Goal: Information Seeking & Learning: Learn about a topic

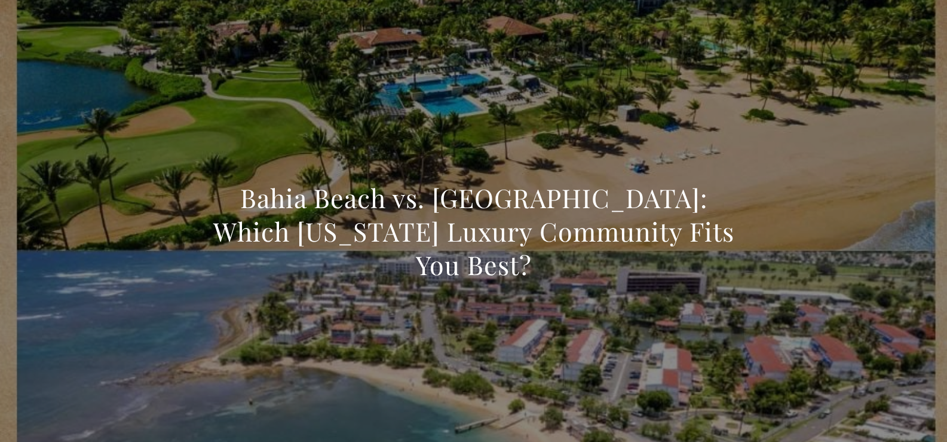
scroll to position [1614, 0]
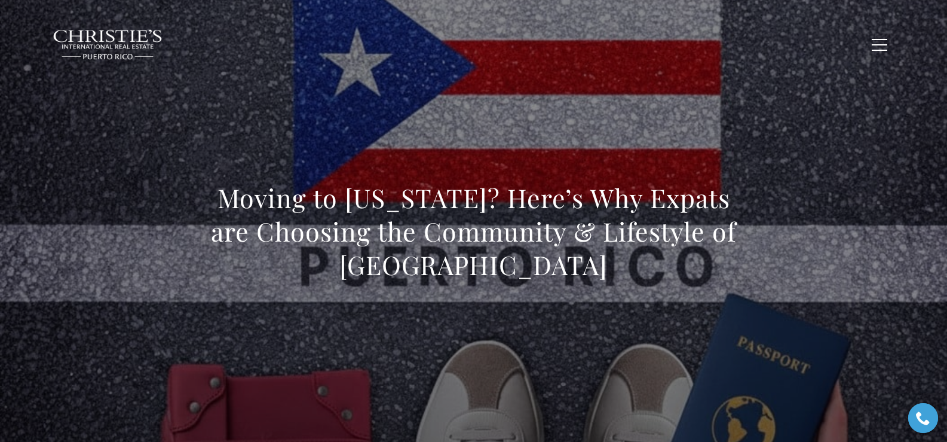
click at [217, 196] on h1 "Moving to Puerto Rico? Here’s Why Expats are Choosing the Community & Lifestyle…" at bounding box center [473, 231] width 527 height 100
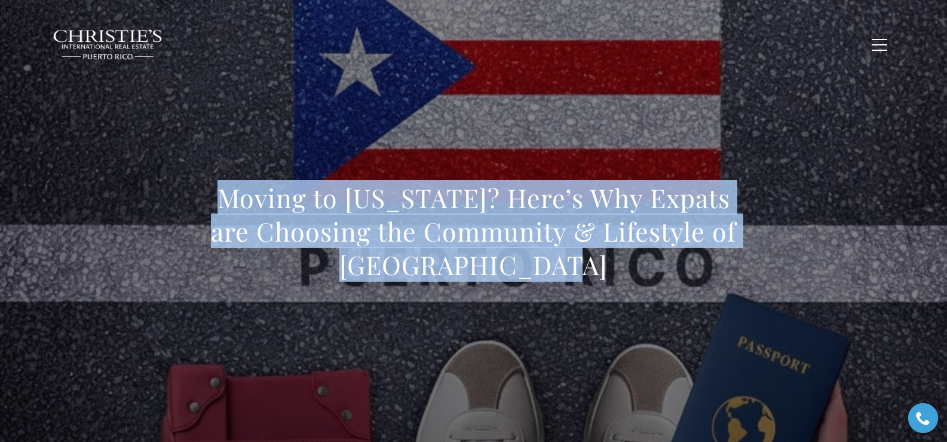
drag, startPoint x: 216, startPoint y: 201, endPoint x: 586, endPoint y: 271, distance: 376.5
click at [586, 271] on h1 "Moving to [US_STATE]? Here’s Why Expats are Choosing the Community & Lifestyle …" at bounding box center [473, 231] width 527 height 100
copy h1 "Moving to [US_STATE]? Here’s Why Expats are Choosing the Community & Lifestyle …"
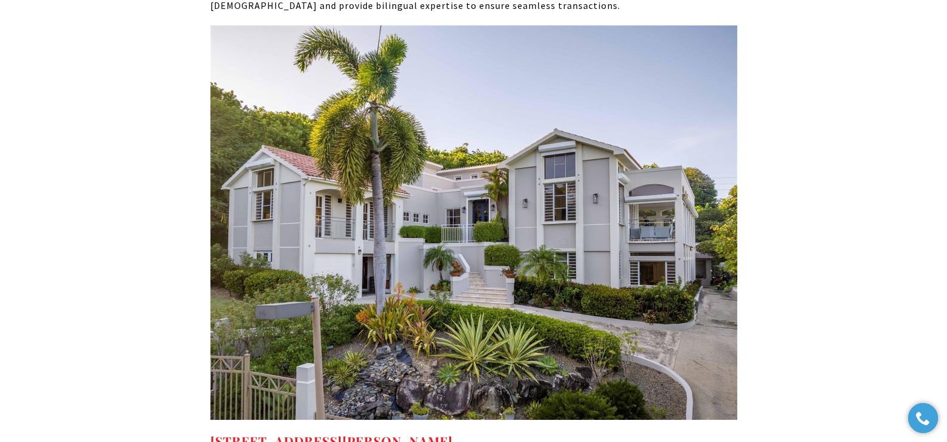
scroll to position [6251, 0]
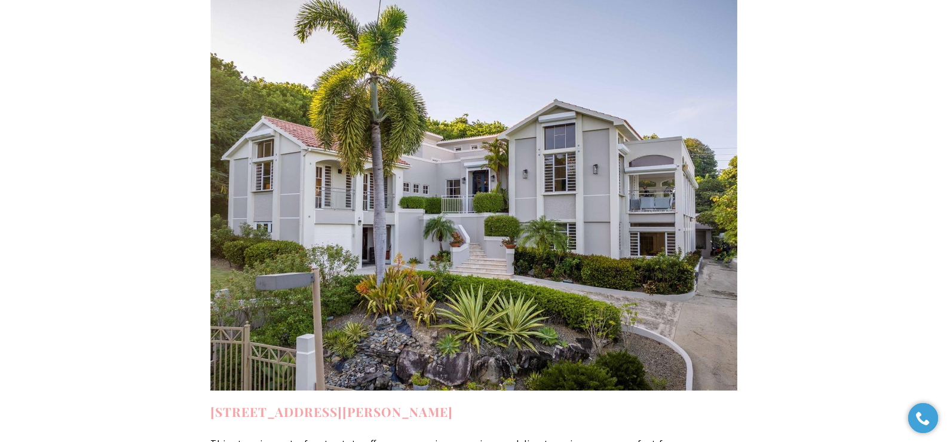
copy strong "23 HARBOUR LIGHTS DR HUMACAO PR, 00791"
drag, startPoint x: 567, startPoint y: 321, endPoint x: 210, endPoint y: 311, distance: 356.8
click at [210, 402] on h4 "23 HARBOUR LIGHTS DR HUMACAO PR, 00791" at bounding box center [473, 411] width 527 height 19
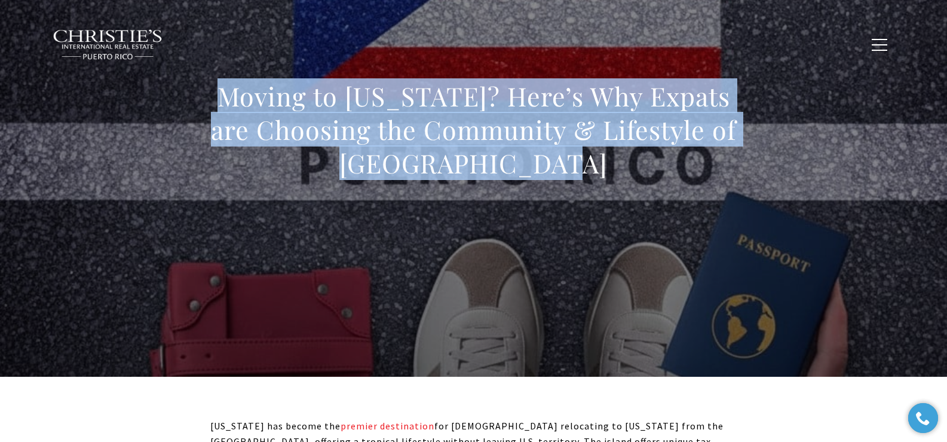
scroll to position [72, 0]
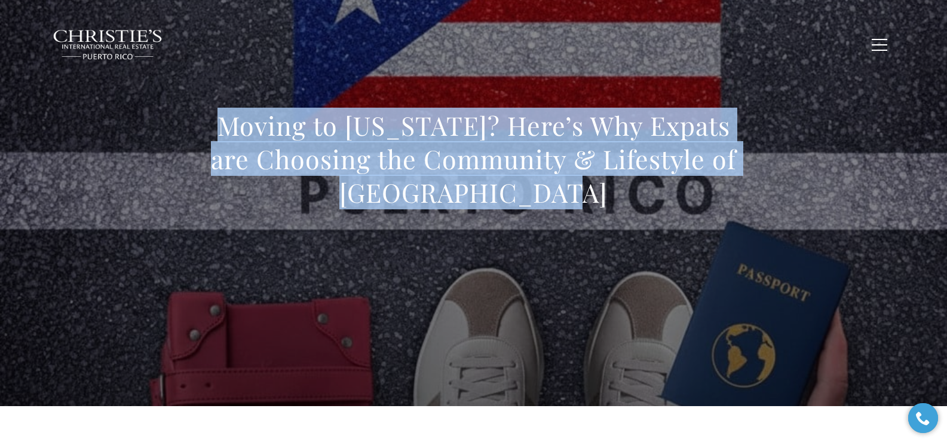
drag, startPoint x: 180, startPoint y: 122, endPoint x: 672, endPoint y: 204, distance: 498.5
click at [681, 209] on div "Moving to Puerto Rico? Here’s Why Expats are Choosing the Community & Lifestyle…" at bounding box center [474, 166] width 836 height 358
copy h1 "Moving to Puerto Rico? Here’s Why Expats are Choosing the Community & Lifestyle…"
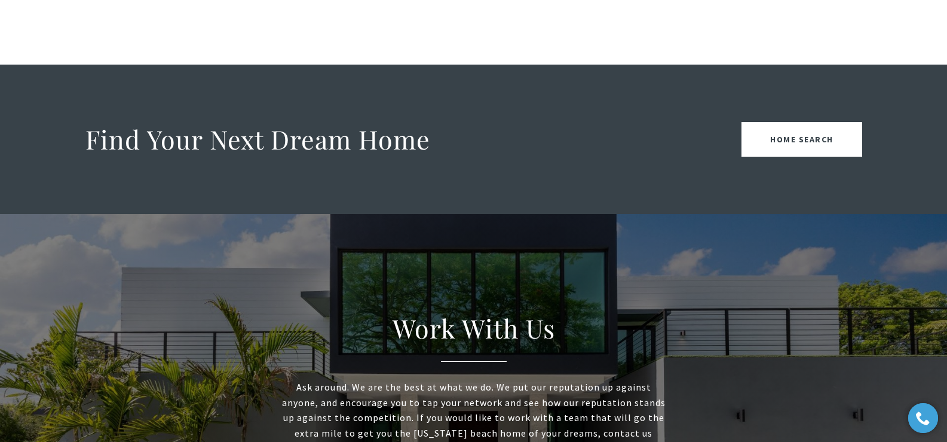
scroll to position [1159, 0]
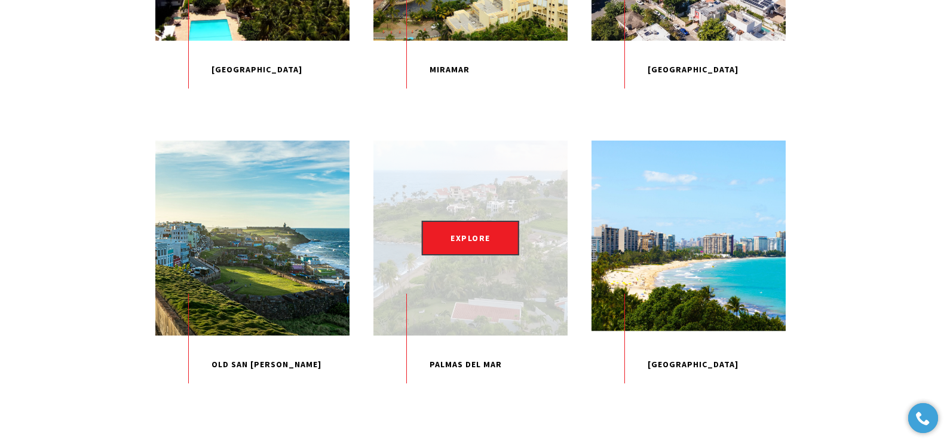
click at [468, 394] on p "Palmas Del Mar" at bounding box center [470, 364] width 194 height 59
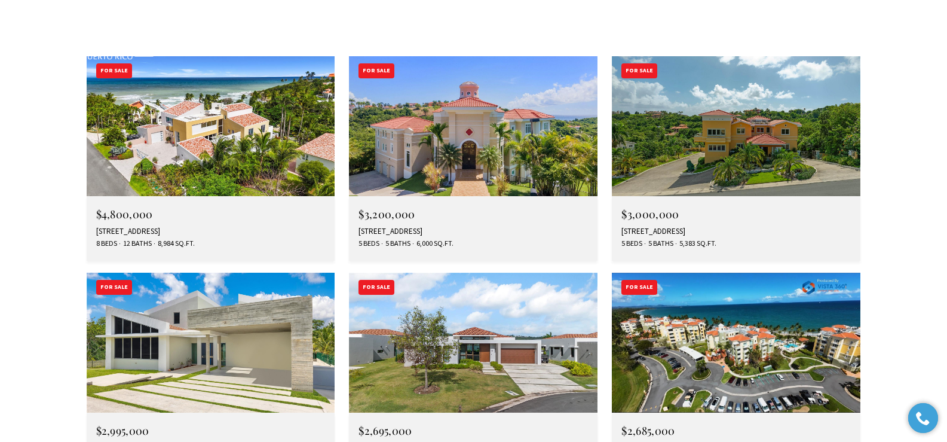
scroll to position [3475, 0]
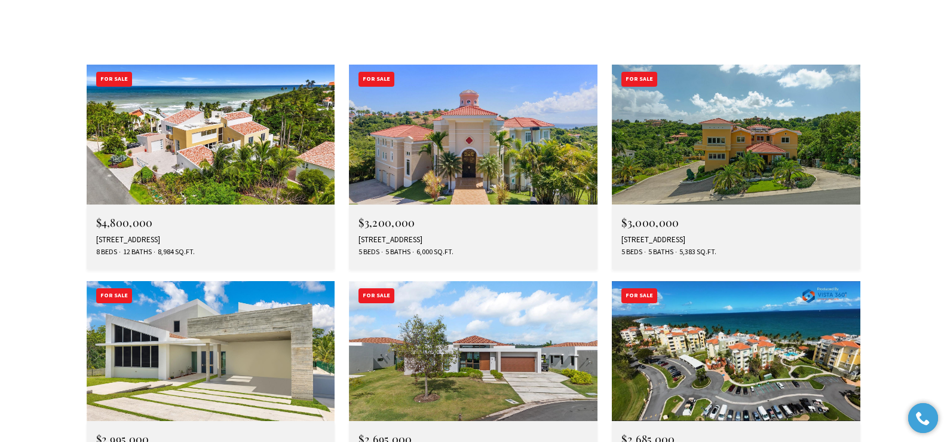
type input "**********"
type input "*********"
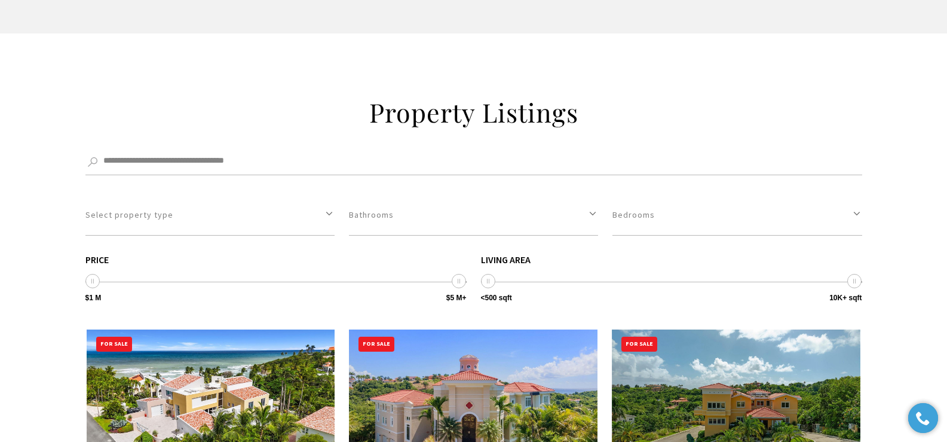
scroll to position [3244, 0]
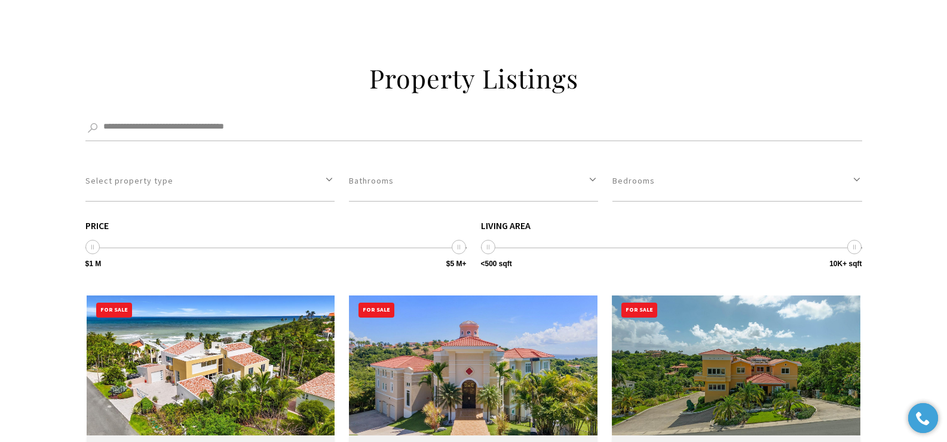
click at [243, 295] on img at bounding box center [211, 365] width 249 height 140
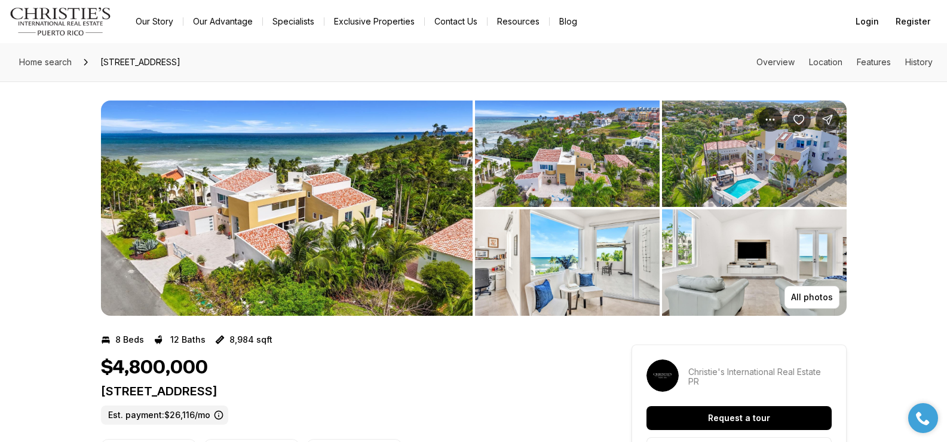
drag, startPoint x: 96, startPoint y: 392, endPoint x: 368, endPoint y: 386, distance: 272.5
copy p "[STREET_ADDRESS]"
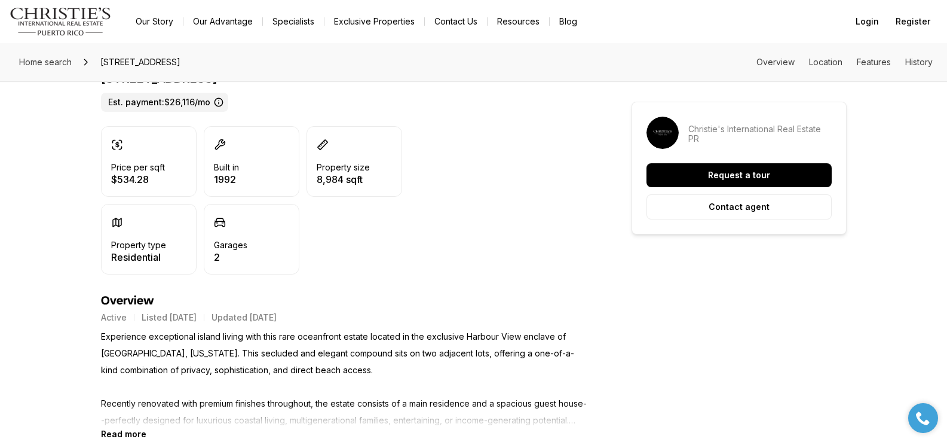
scroll to position [387, 0]
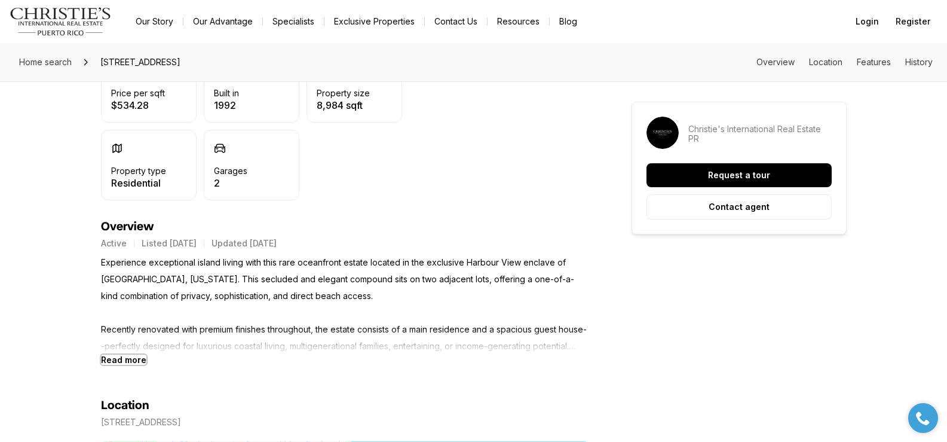
click at [125, 360] on b "Read more" at bounding box center [123, 359] width 45 height 10
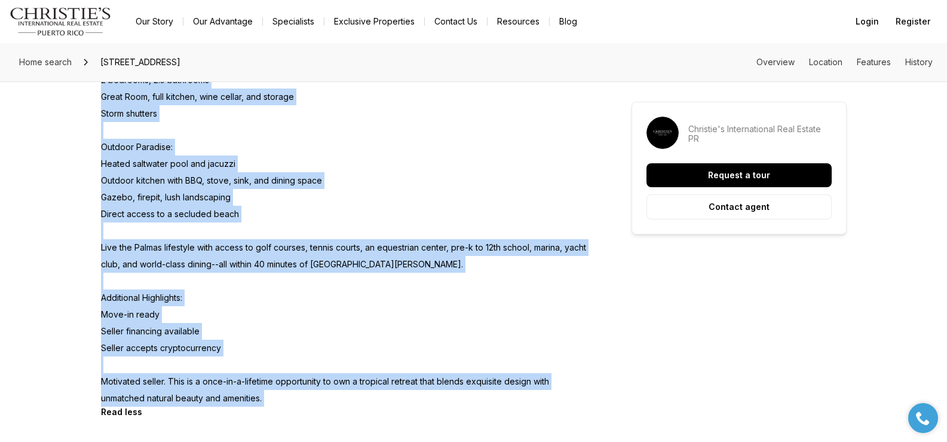
scroll to position [1013, 0]
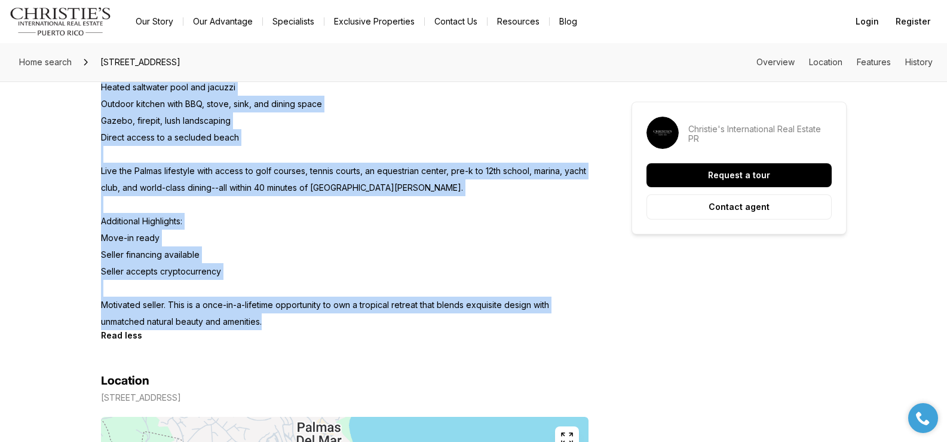
drag, startPoint x: 100, startPoint y: 262, endPoint x: 272, endPoint y: 320, distance: 181.4
copy p "Experience exceptional island living with this rare oceanfront estate located i…"
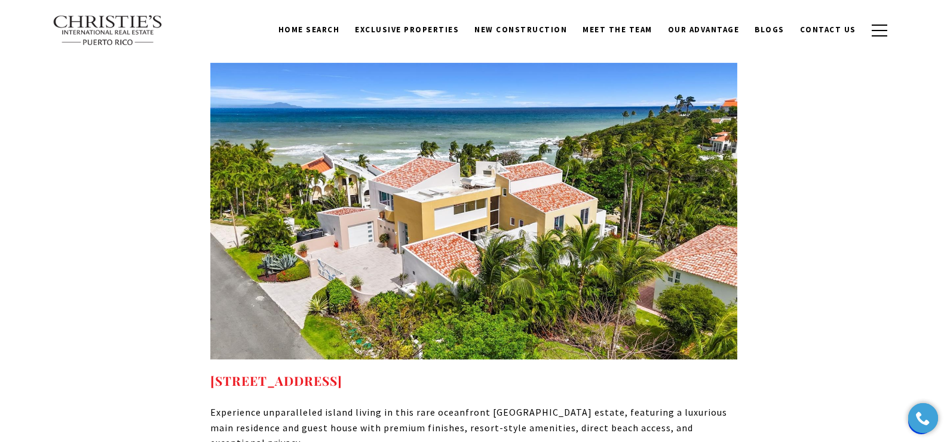
scroll to position [6156, 0]
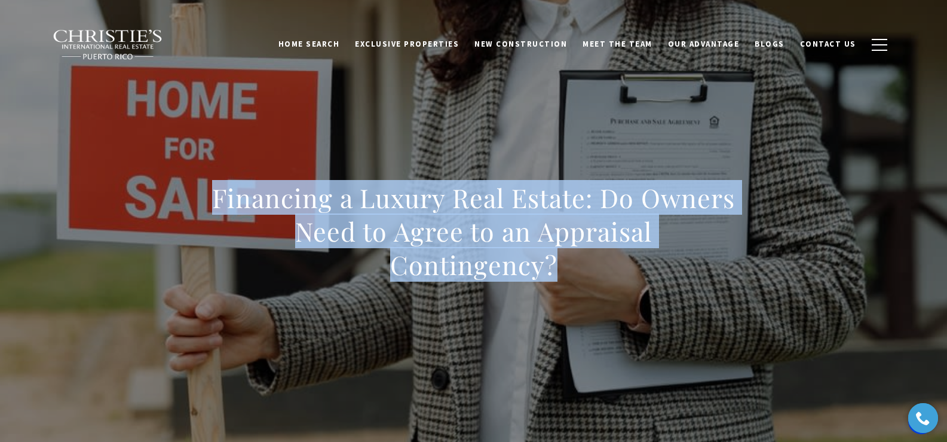
drag, startPoint x: 213, startPoint y: 194, endPoint x: 572, endPoint y: 274, distance: 367.9
click at [572, 274] on h1 "Financing a Luxury Real Estate: Do Owners Need to Agree to an Appraisal Conting…" at bounding box center [473, 231] width 527 height 100
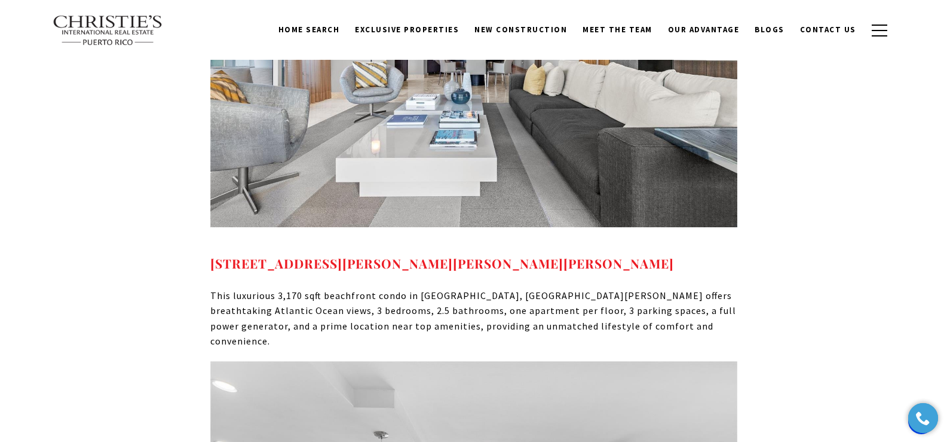
scroll to position [6342, 0]
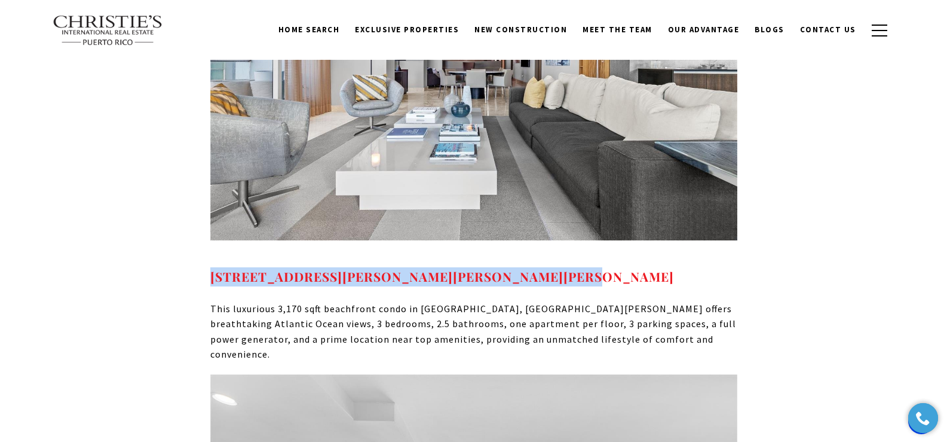
drag, startPoint x: 589, startPoint y: 225, endPoint x: 192, endPoint y: 212, distance: 396.9
copy strong "7 MANUEL RODRIGUEZ SERRA #7, SAN JUAN, PR 00907"
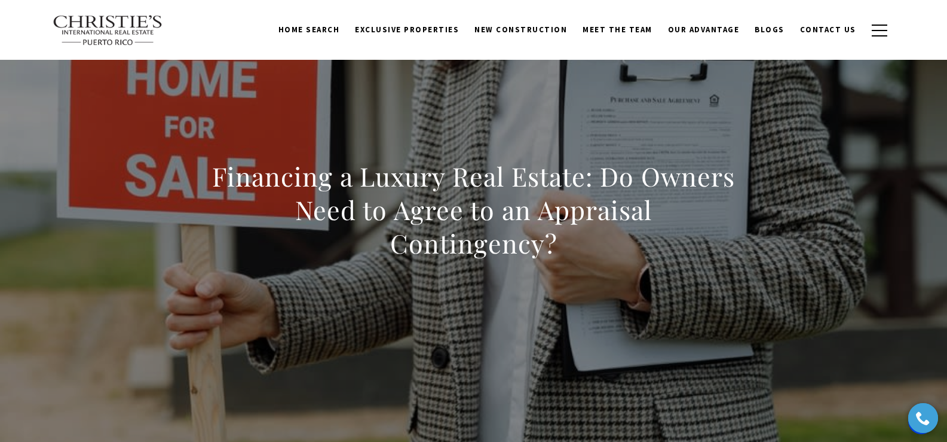
scroll to position [0, 0]
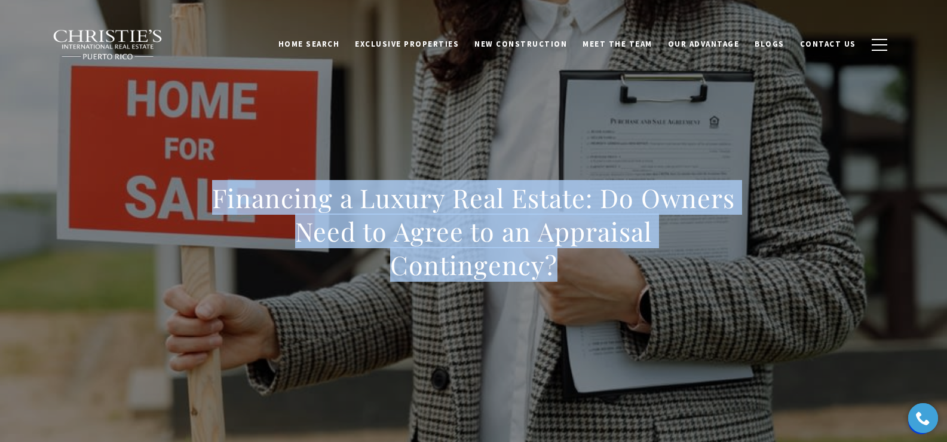
drag, startPoint x: 501, startPoint y: 259, endPoint x: 581, endPoint y: 272, distance: 81.8
click at [581, 272] on h1 "Financing a Luxury Real Estate: Do Owners Need to Agree to an Appraisal Conting…" at bounding box center [473, 231] width 527 height 100
copy h1 "Financing a Luxury Real Estate: Do Owners Need to Agree to an Appraisal Conting…"
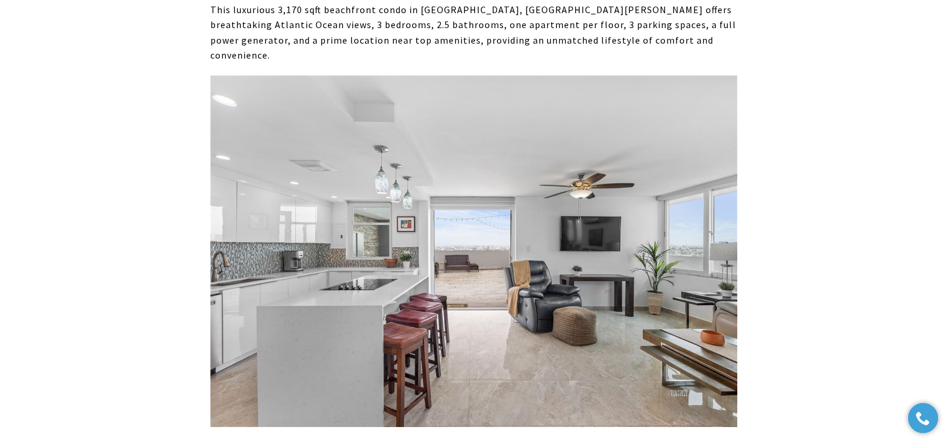
scroll to position [6734, 0]
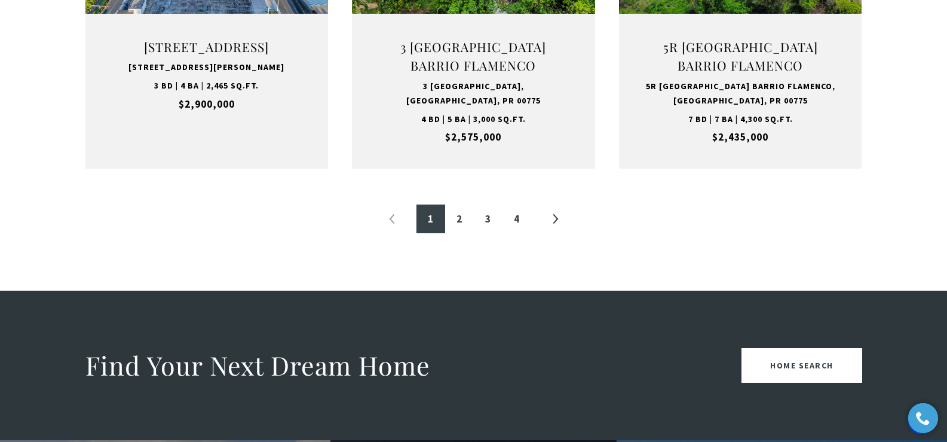
scroll to position [1420, 0]
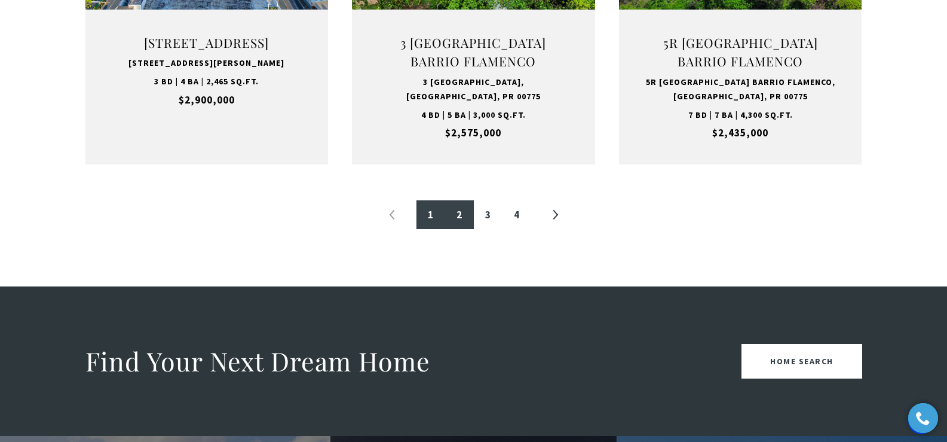
click at [462, 214] on link "2" at bounding box center [459, 214] width 29 height 29
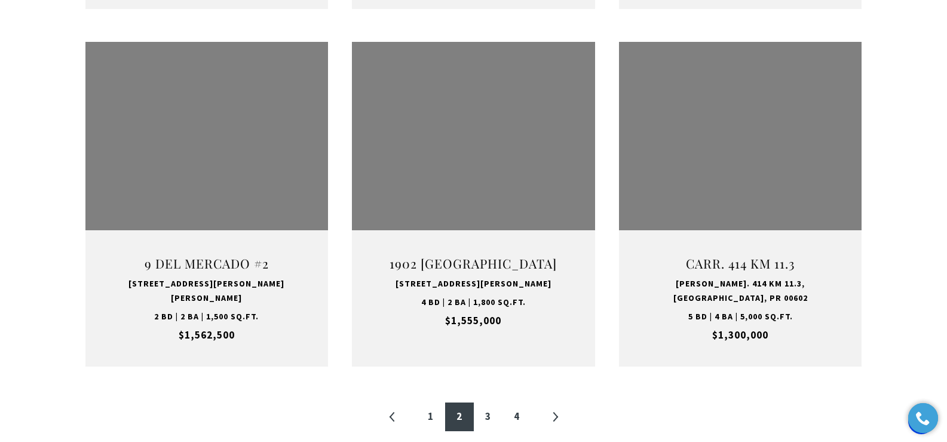
scroll to position [1220, 0]
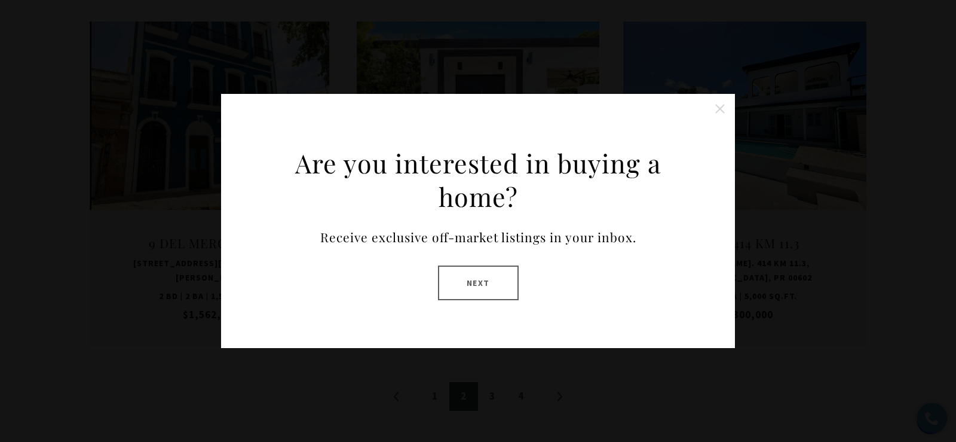
click at [719, 109] on button at bounding box center [720, 109] width 24 height 24
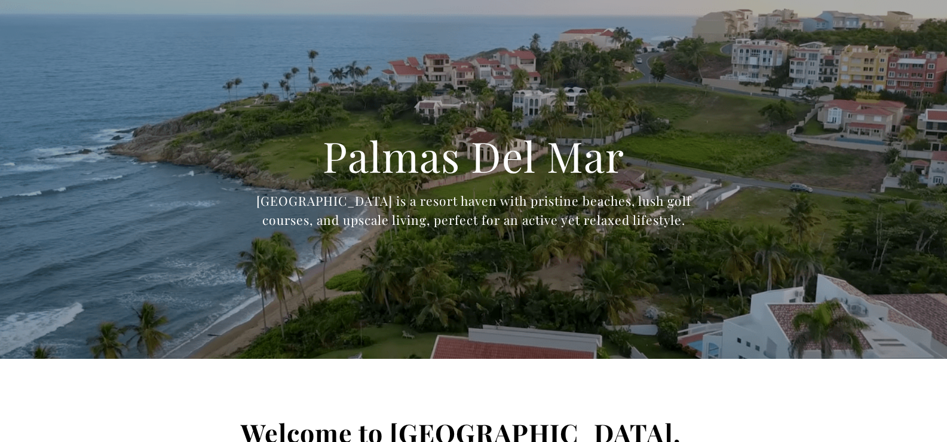
scroll to position [3244, 0]
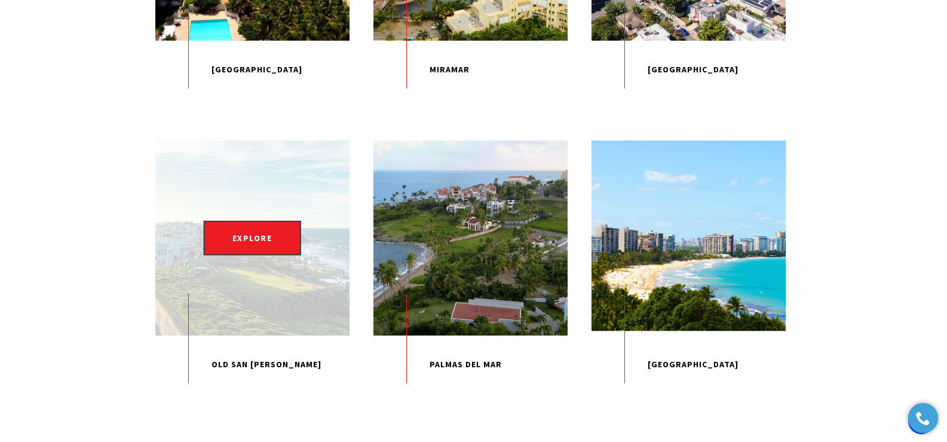
click at [278, 298] on div "EXPLORE" at bounding box center [252, 237] width 194 height 194
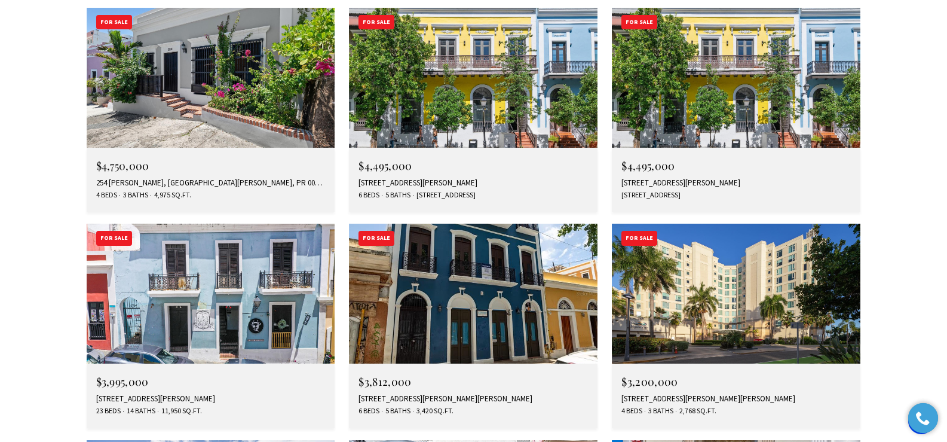
scroll to position [3748, 0]
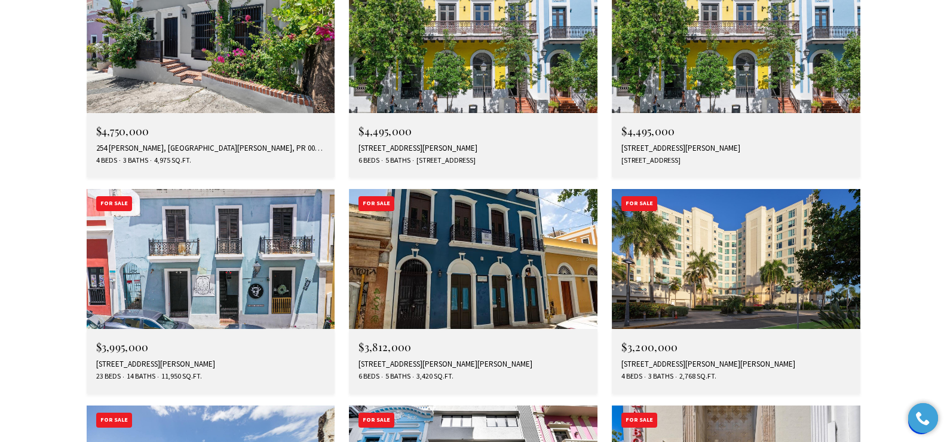
click at [694, 359] on div "5 AVE MUNOZ RIVERA #404, SAN JUAN, PR 00901" at bounding box center [735, 364] width 229 height 10
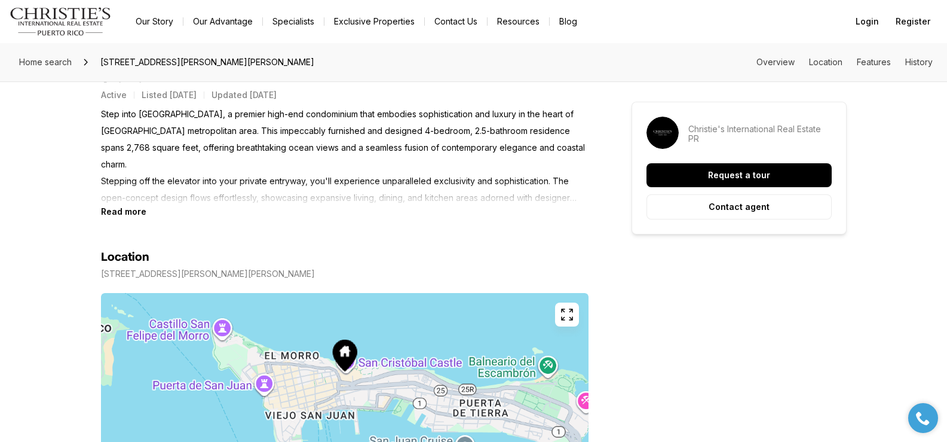
scroll to position [467, 0]
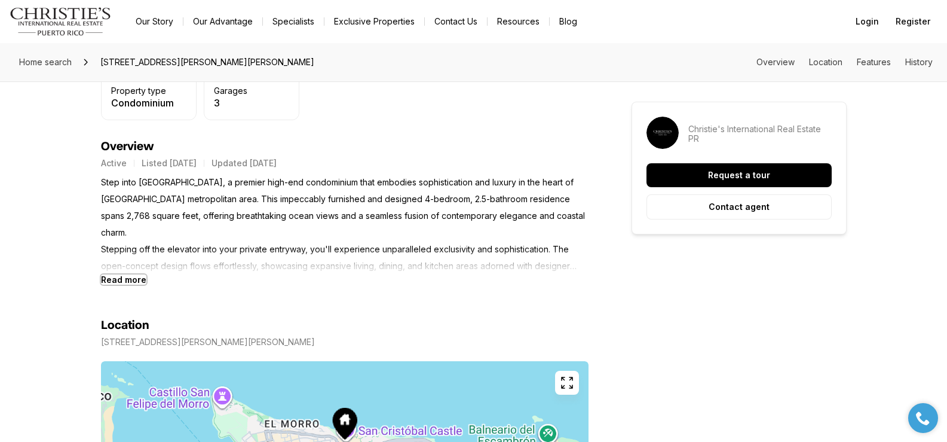
click at [114, 278] on b "Read more" at bounding box center [123, 279] width 45 height 10
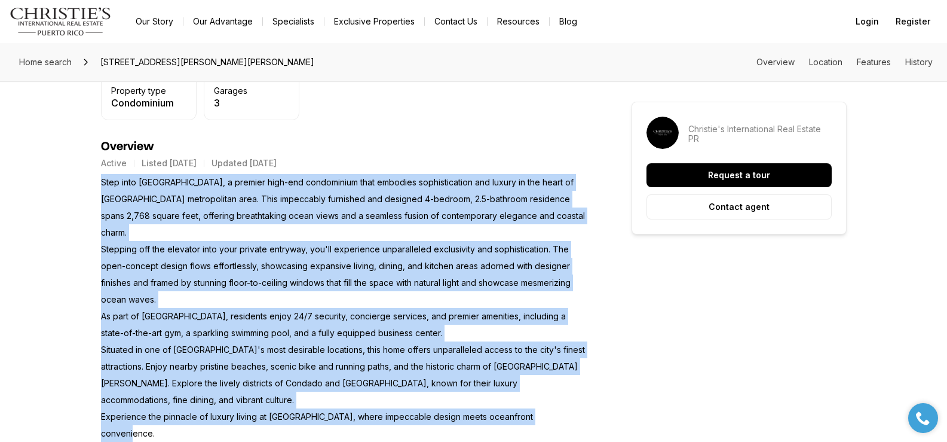
drag, startPoint x: 101, startPoint y: 182, endPoint x: 560, endPoint y: 385, distance: 501.8
click at [560, 385] on p "Step into Laguna Plaza, a premier high-end condominium that embodies sophistica…" at bounding box center [345, 308] width 488 height 268
copy p "Step into Laguna Plaza, a premier high-end condominium that embodies sophistica…"
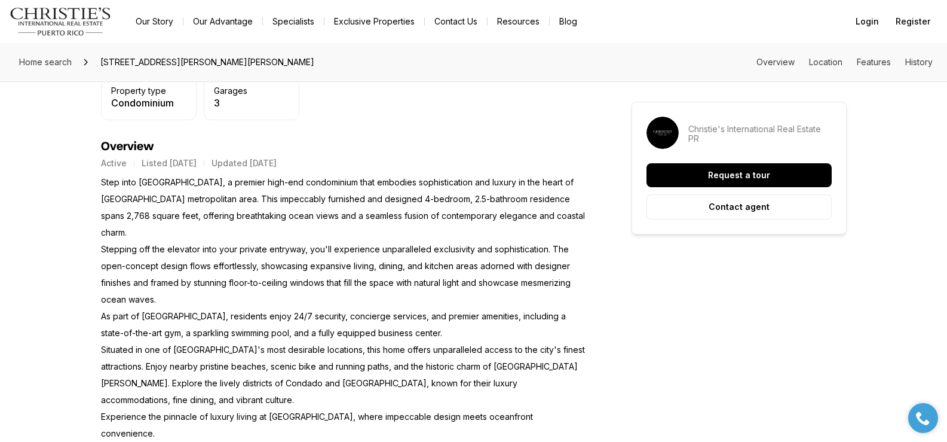
scroll to position [0, 0]
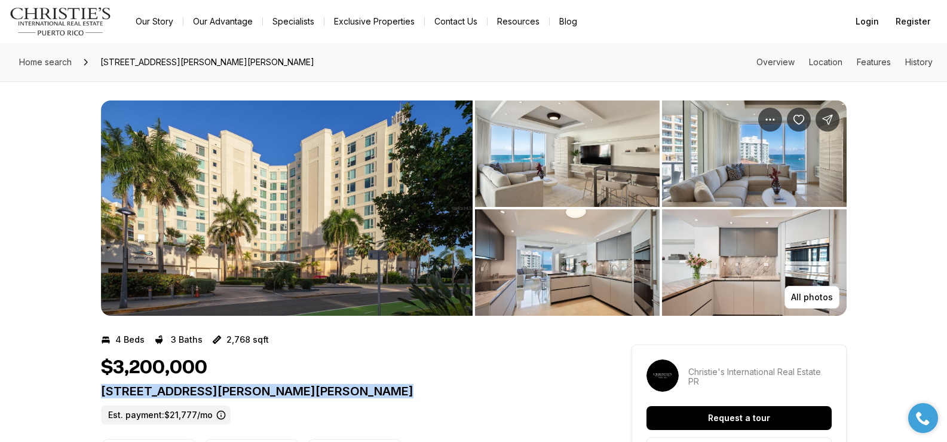
drag, startPoint x: 102, startPoint y: 393, endPoint x: 394, endPoint y: 394, distance: 292.2
click at [394, 394] on p "5 AVE MUNOZ RIVERA #404 SAN JUAN PR, 00901" at bounding box center [345, 391] width 488 height 14
copy p "5 AVE MUNOZ RIVERA #404 SAN JUAN PR, 00901"
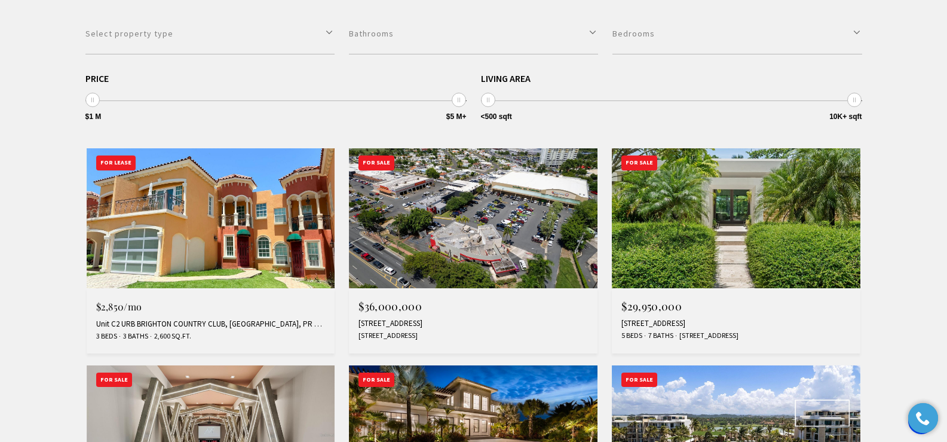
scroll to position [391, 0]
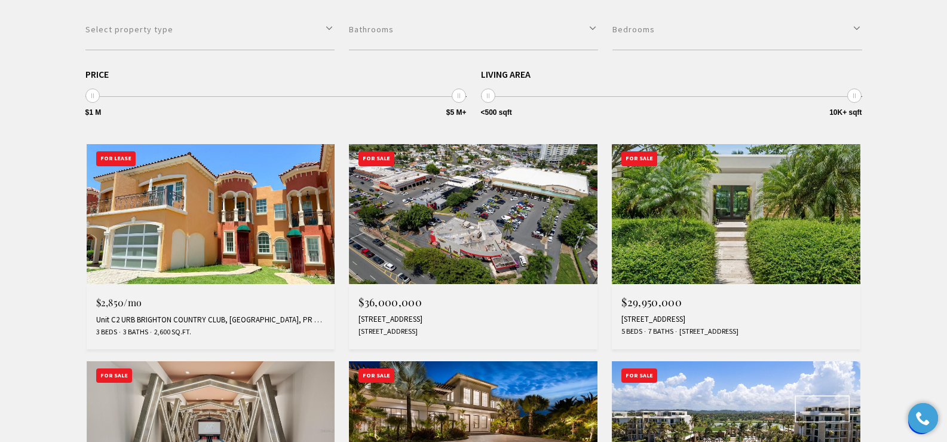
click at [652, 318] on div "200 DORADO BEACH DR #3, DORADO, PR 00646" at bounding box center [735, 319] width 229 height 10
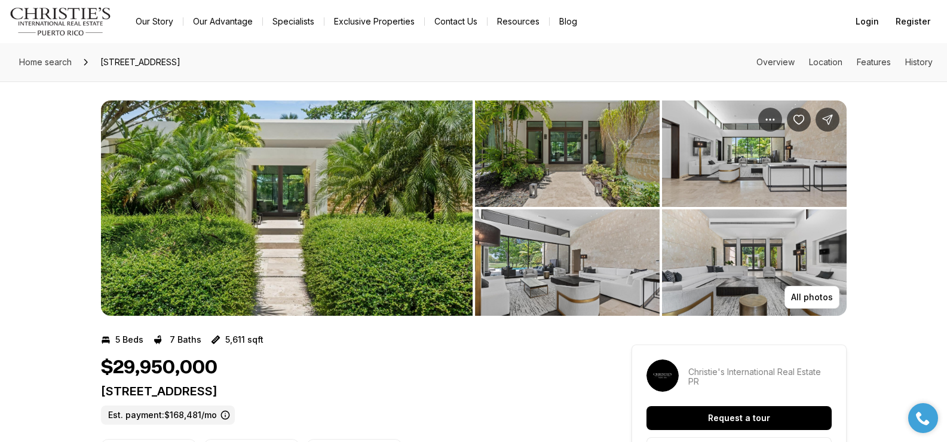
drag, startPoint x: 103, startPoint y: 391, endPoint x: 381, endPoint y: 385, distance: 277.9
click at [381, 385] on p "[STREET_ADDRESS]" at bounding box center [345, 391] width 488 height 14
copy p "[STREET_ADDRESS]"
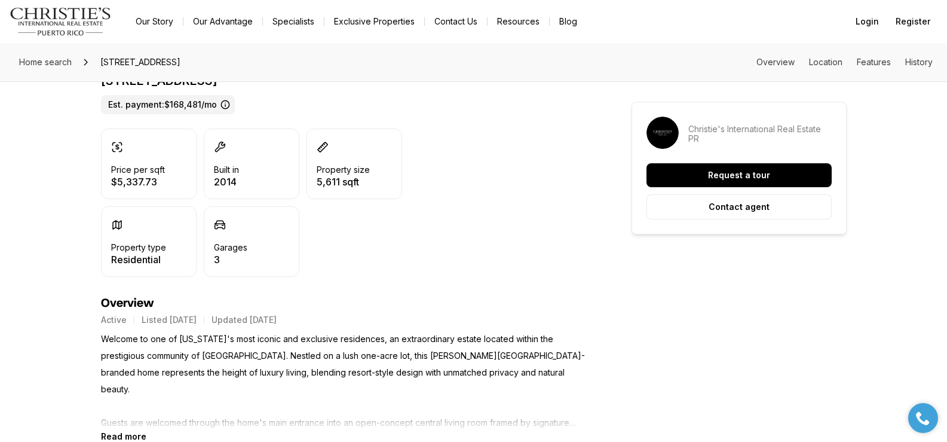
scroll to position [367, 0]
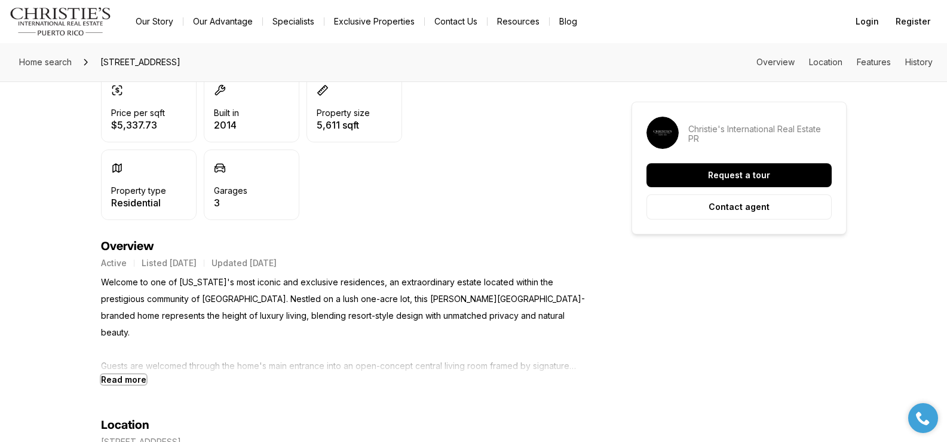
click at [127, 379] on b "Read more" at bounding box center [123, 379] width 45 height 10
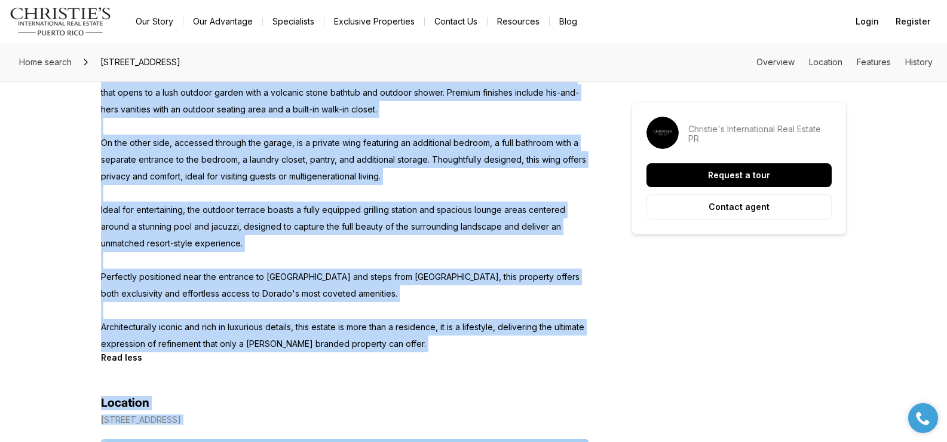
scroll to position [903, 0]
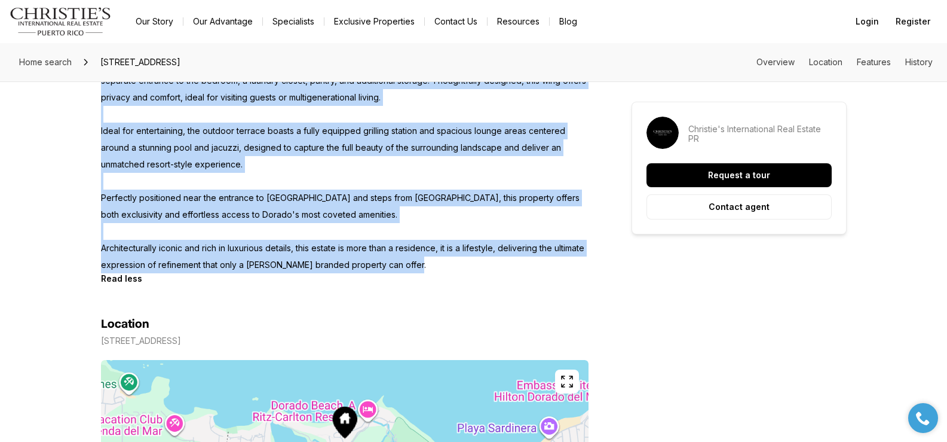
drag, startPoint x: 102, startPoint y: 284, endPoint x: 445, endPoint y: 247, distance: 344.9
click at [445, 247] on p "Welcome to one of Puerto Rico's most iconic and exclusive residences, an extrao…" at bounding box center [345, 5] width 488 height 535
copy p "Welcome to one of Puerto Rico's most iconic and exclusive residences, an extrao…"
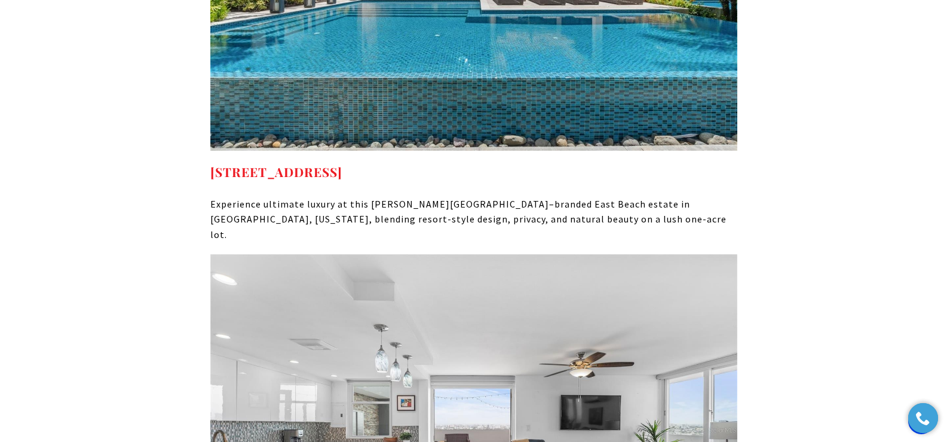
scroll to position [6956, 0]
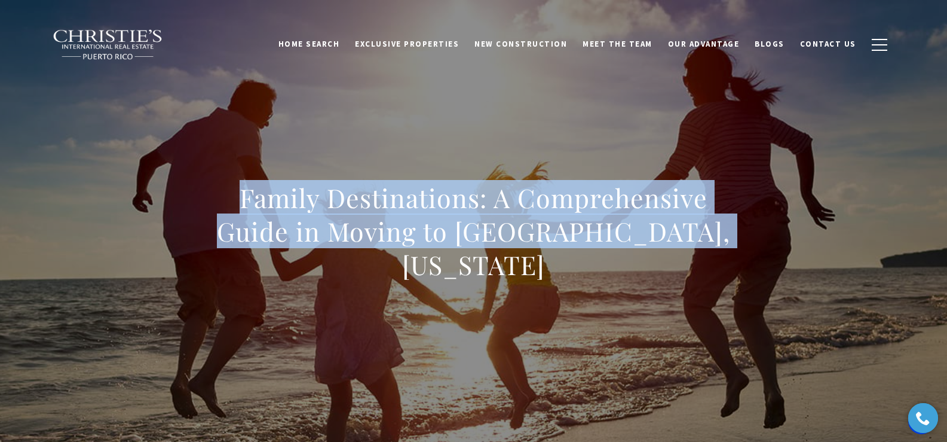
drag, startPoint x: 237, startPoint y: 207, endPoint x: 726, endPoint y: 258, distance: 492.0
click at [726, 258] on h1 "Family Destinations: A Comprehensive Guide in Moving to [GEOGRAPHIC_DATA], [US_…" at bounding box center [473, 231] width 527 height 100
copy h1 "Family Destinations: A Comprehensive Guide in Moving to [GEOGRAPHIC_DATA], [US_…"
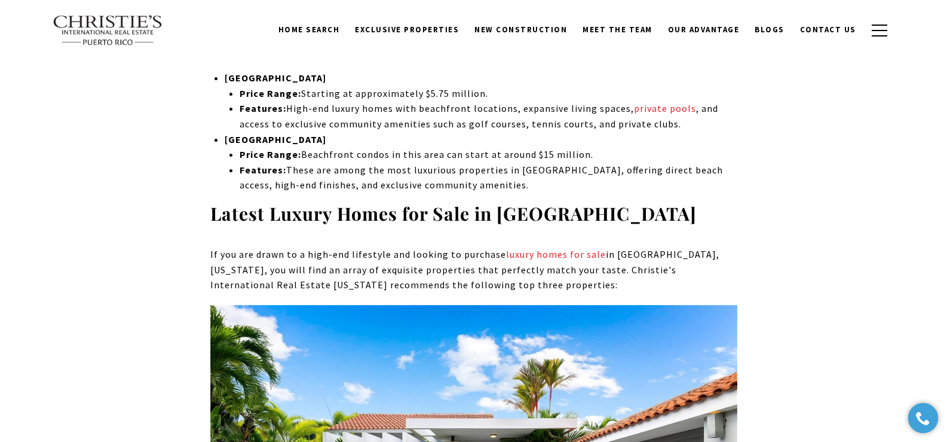
scroll to position [3885, 0]
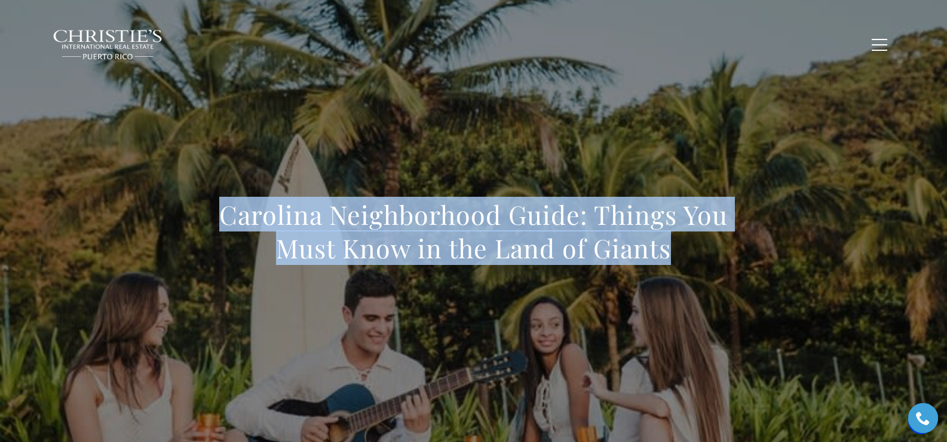
drag, startPoint x: 213, startPoint y: 222, endPoint x: 697, endPoint y: 263, distance: 485.8
click at [697, 263] on h1 "Carolina Neighborhood Guide: Things You Must Know in the Land of Giants" at bounding box center [473, 231] width 527 height 67
copy h1 "Carolina Neighborhood Guide: Things You Must Know in the Land of Giants"
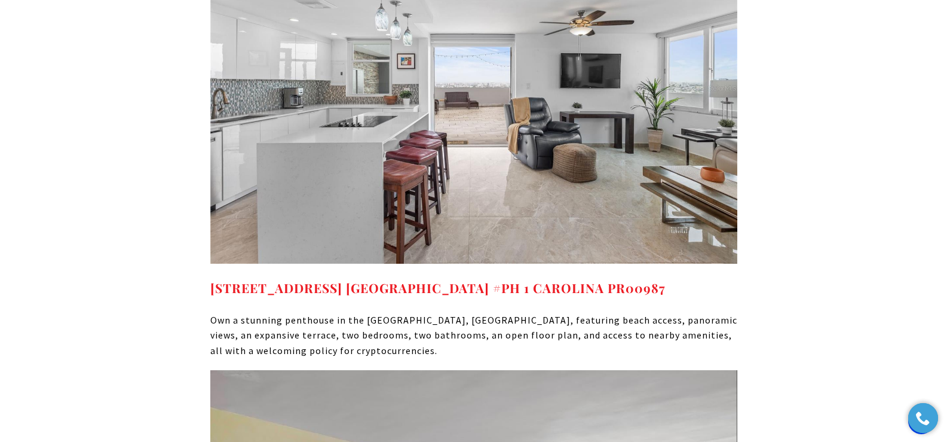
scroll to position [12259, 0]
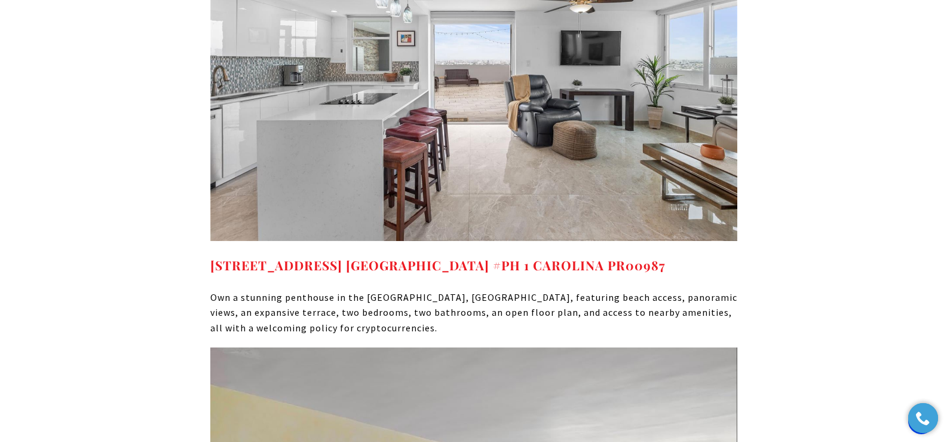
drag, startPoint x: 550, startPoint y: 324, endPoint x: 212, endPoint y: 322, distance: 338.2
copy strong "6165 ISLA VERDE AVE #1674 CAROLINA PR, 00979"
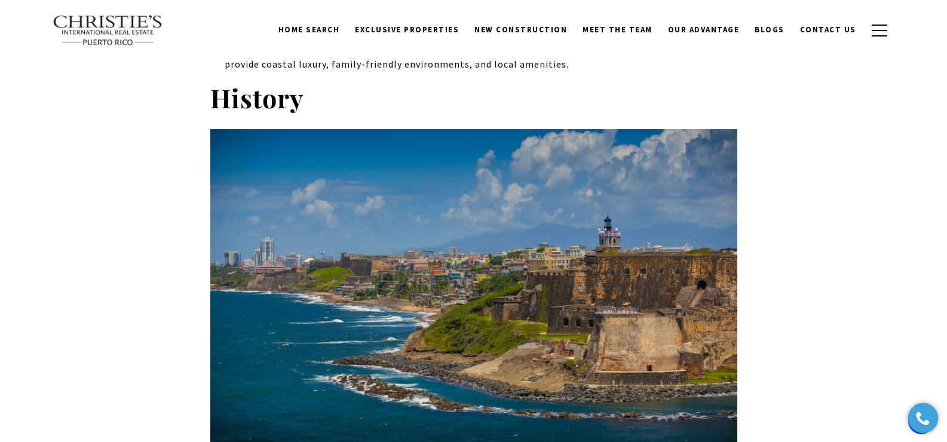
scroll to position [0, 0]
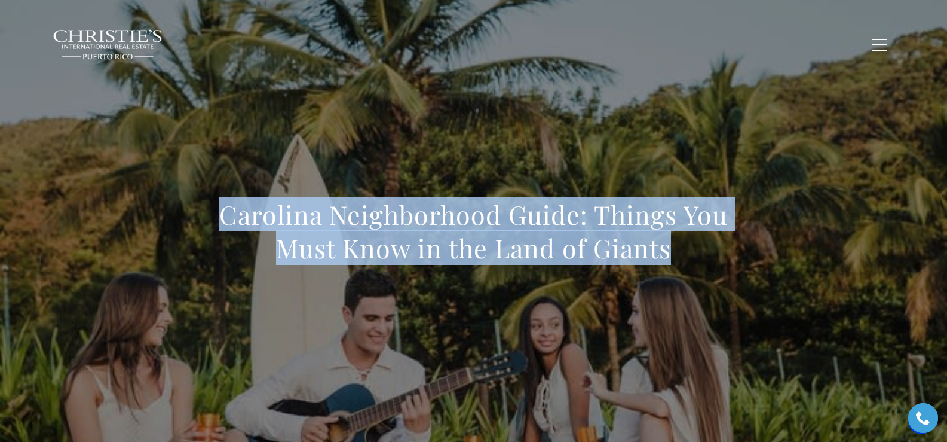
drag, startPoint x: 221, startPoint y: 209, endPoint x: 696, endPoint y: 267, distance: 478.6
click at [696, 267] on div "Carolina Neighborhood Guide: Things You Must Know in the Land of Giants" at bounding box center [473, 239] width 527 height 82
copy h1 "Carolina Neighborhood Guide: Things You Must Know in the Land of Giants"
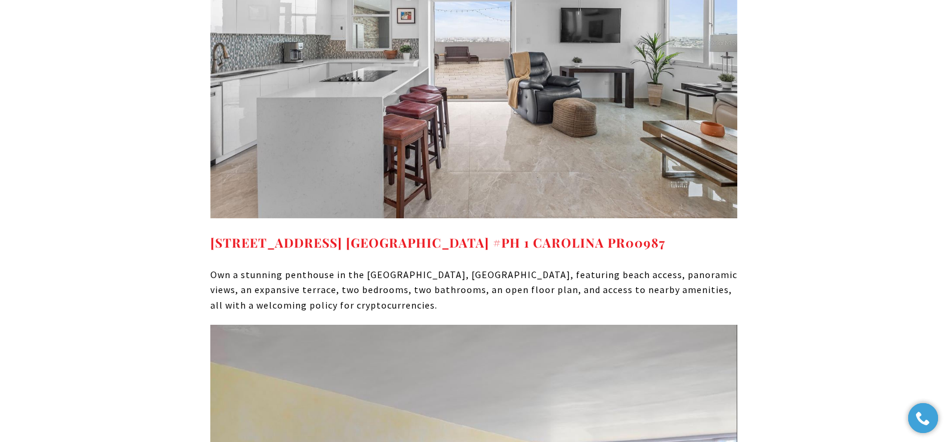
scroll to position [12645, 0]
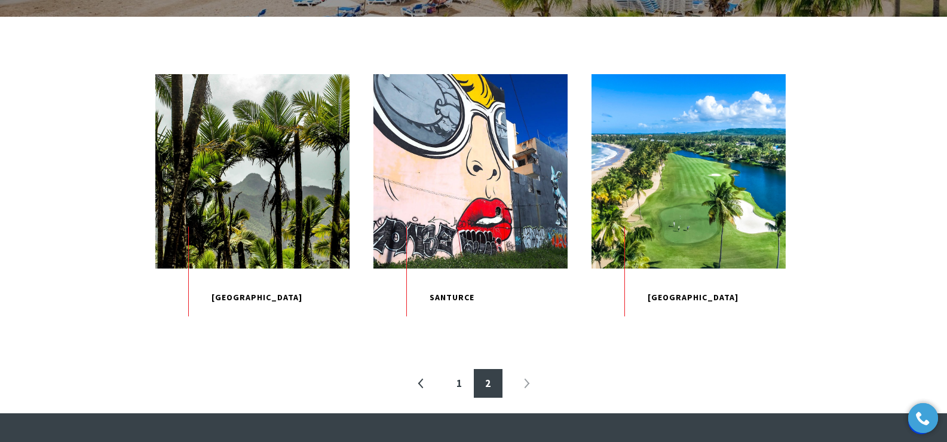
scroll to position [348, 0]
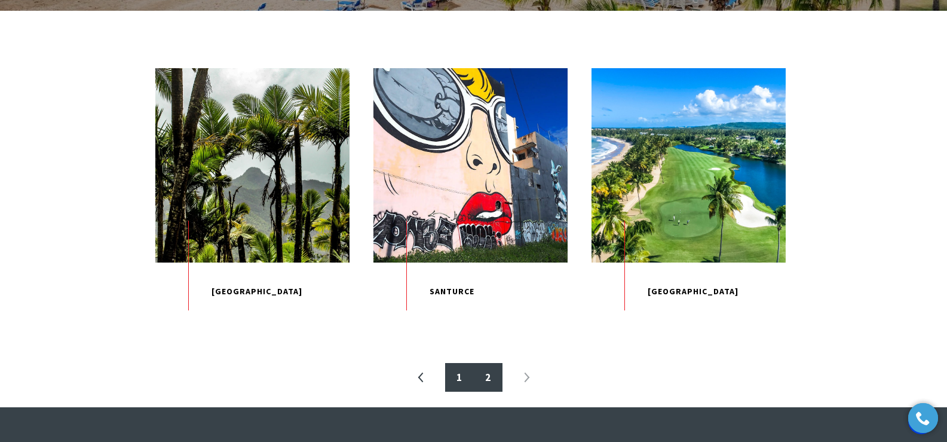
click at [458, 391] on link "1" at bounding box center [459, 377] width 29 height 29
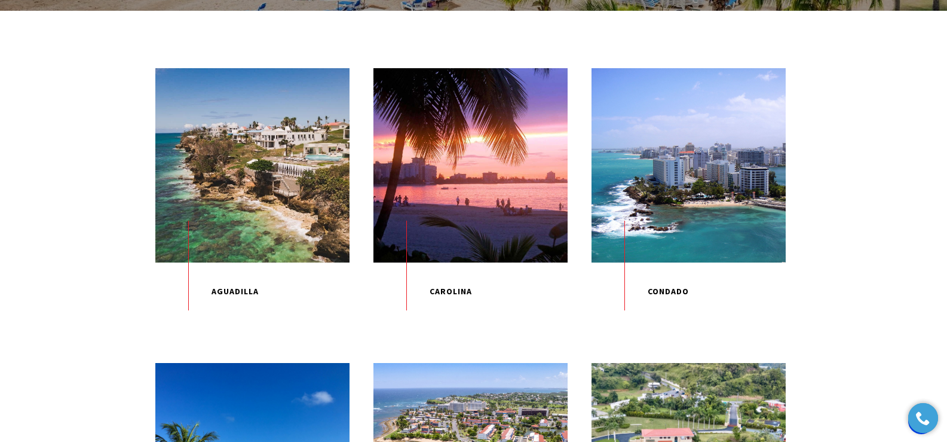
scroll to position [358, 0]
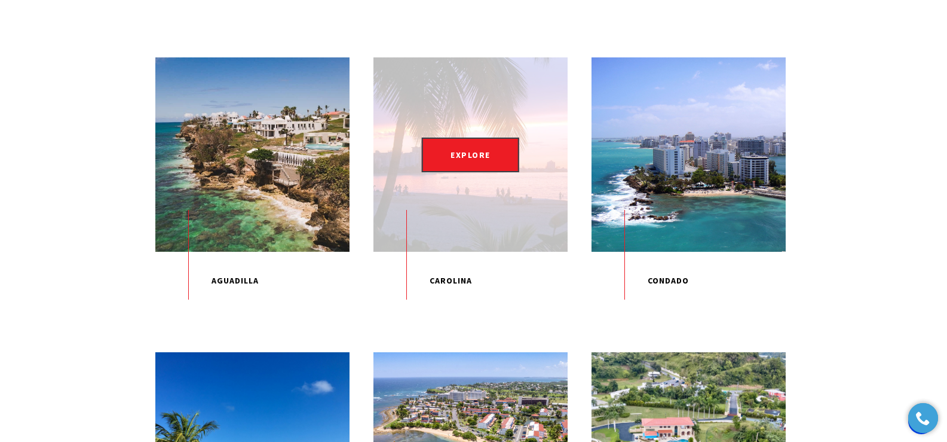
click at [455, 296] on p "Carolina" at bounding box center [470, 281] width 194 height 59
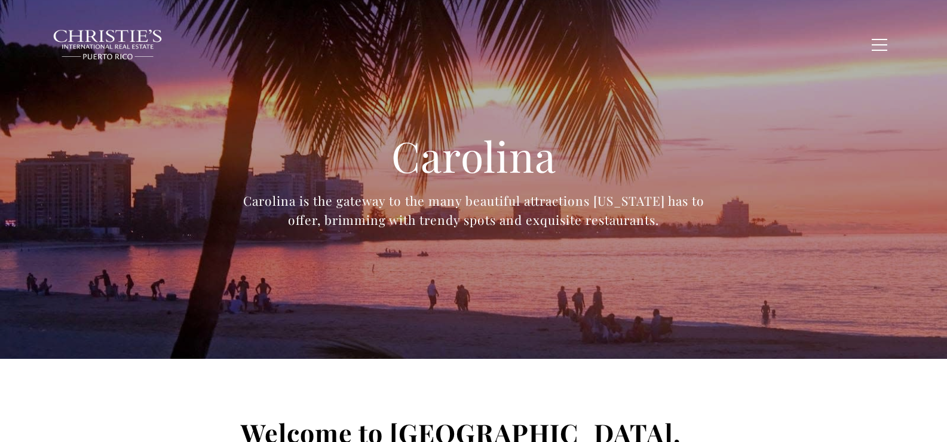
type input "**********"
type input "*********"
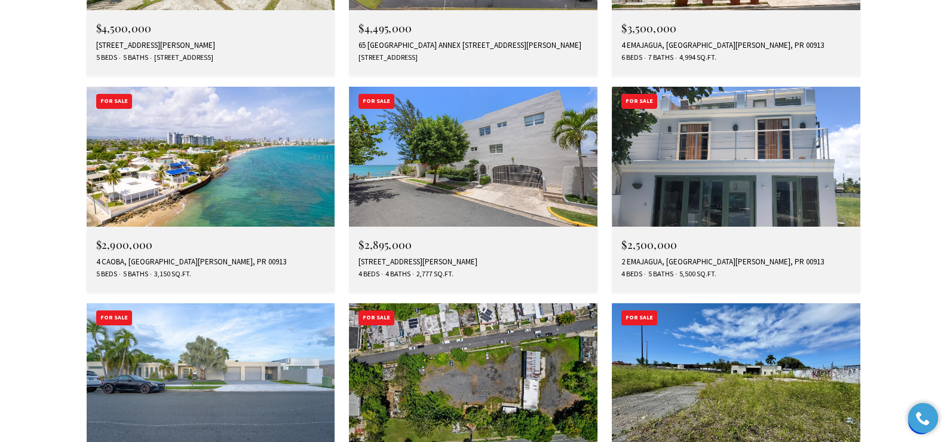
scroll to position [3642, 0]
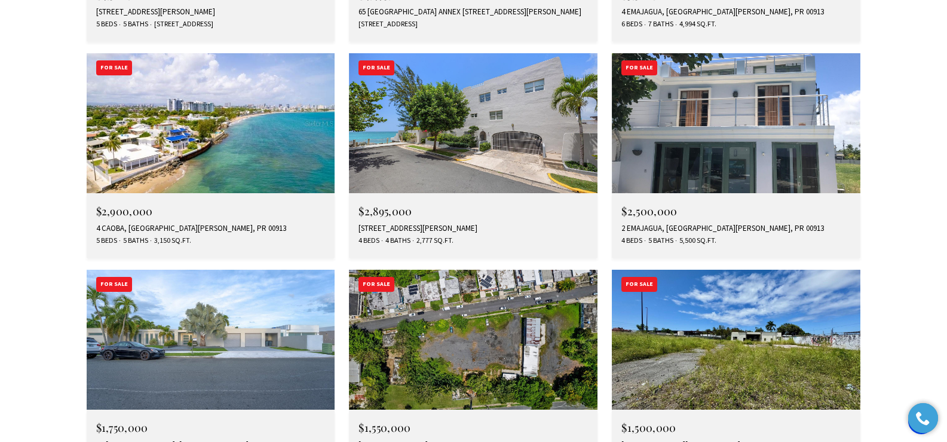
click at [653, 440] on div "[STREET_ADDRESS][PERSON_NAME]" at bounding box center [735, 445] width 229 height 10
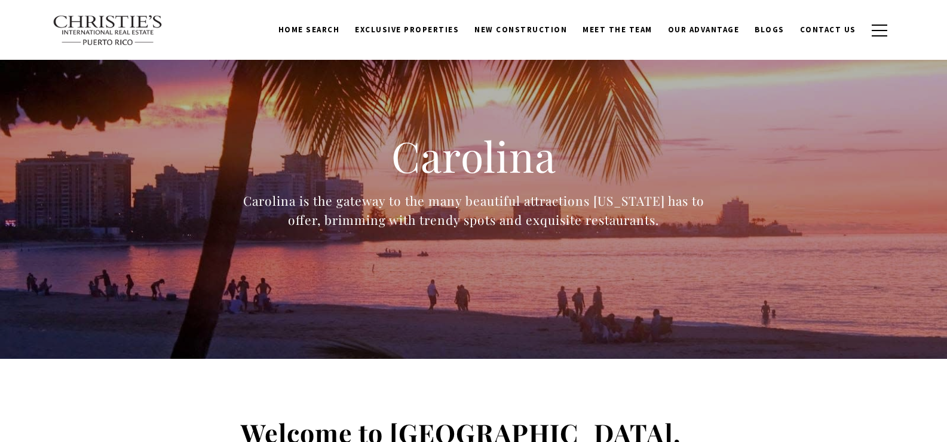
scroll to position [3642, 0]
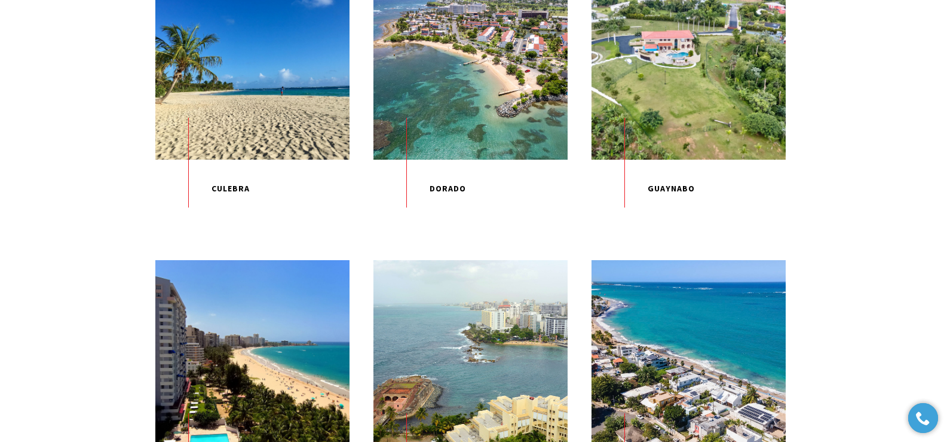
scroll to position [1131, 0]
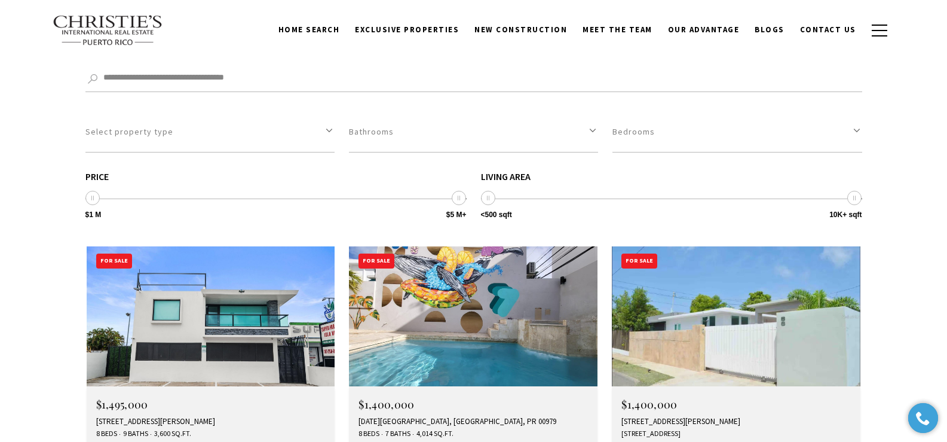
scroll to position [3262, 0]
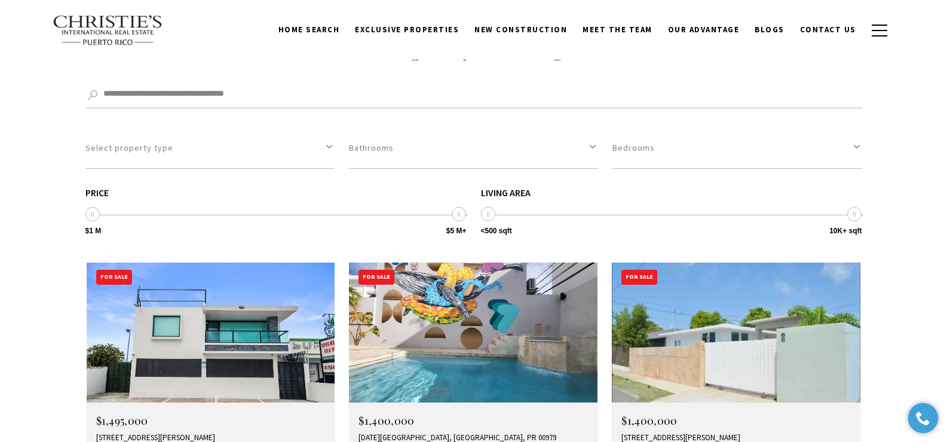
click at [415, 433] on div "[DATE][GEOGRAPHIC_DATA], [GEOGRAPHIC_DATA], PR 00979" at bounding box center [472, 438] width 229 height 10
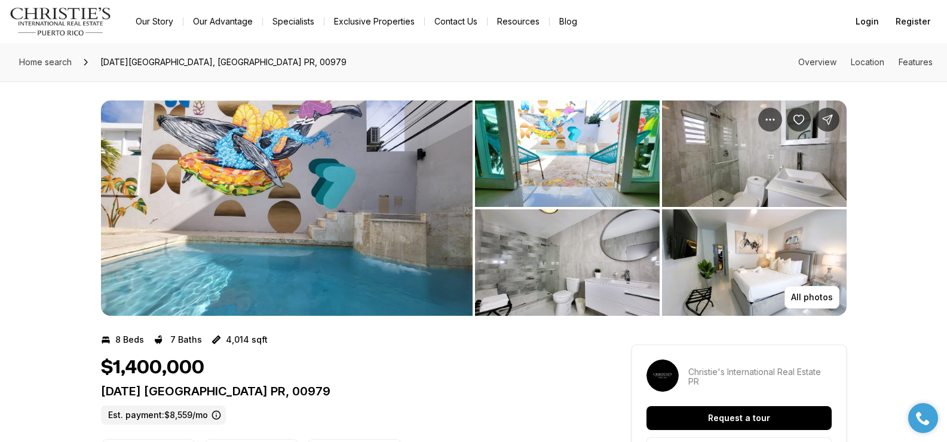
drag, startPoint x: 99, startPoint y: 391, endPoint x: 372, endPoint y: 388, distance: 273.1
copy p "[DATE] [GEOGRAPHIC_DATA] PR, 00979"
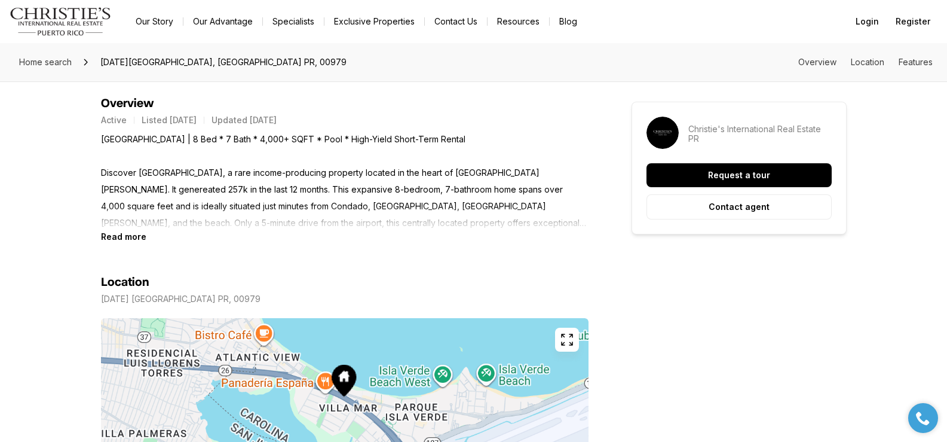
scroll to position [497, 0]
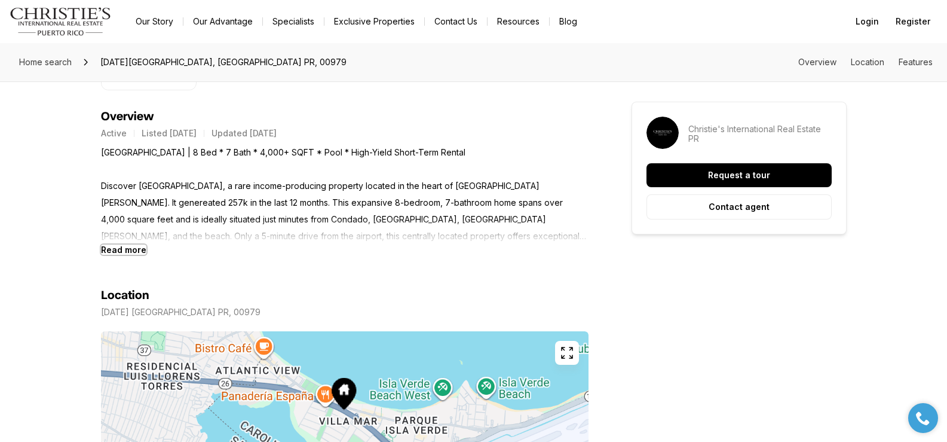
click at [121, 249] on b "Read more" at bounding box center [123, 249] width 45 height 10
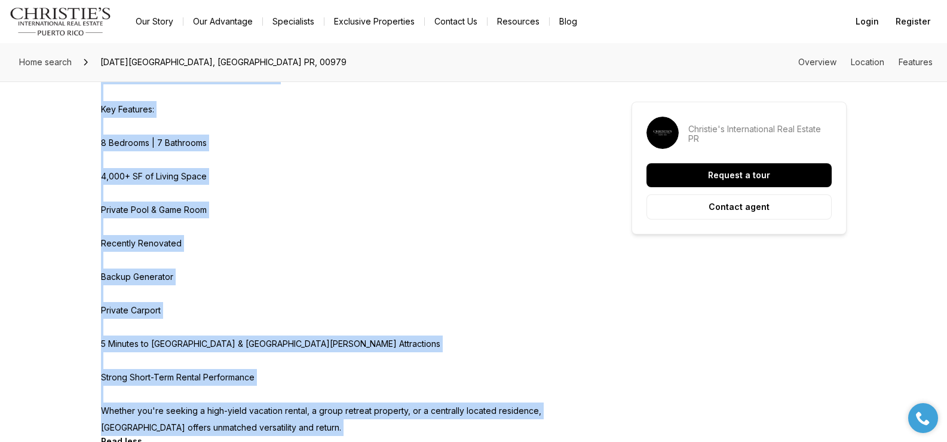
scroll to position [833, 0]
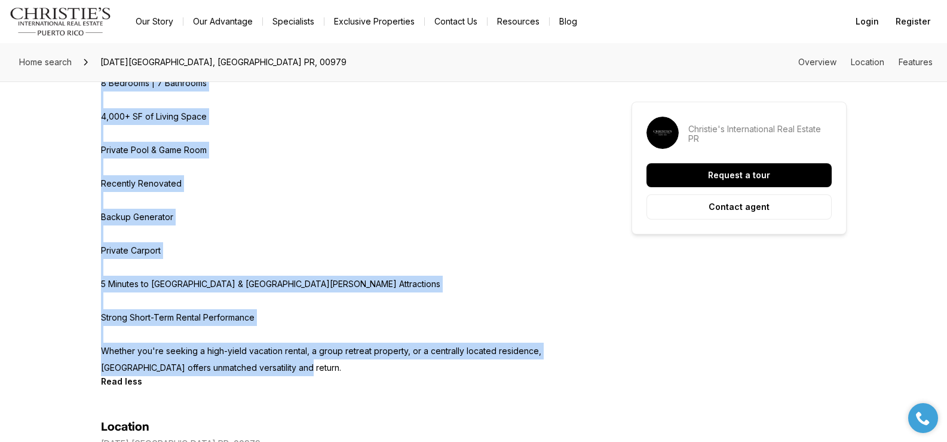
drag, startPoint x: 102, startPoint y: 154, endPoint x: 263, endPoint y: 351, distance: 254.8
click at [263, 351] on p "[GEOGRAPHIC_DATA] | 8 Bed * 7 Bath * 4,000+ SQFT * Pool * High-Yield Short-Term…" at bounding box center [345, 91] width 488 height 569
copy p "[GEOGRAPHIC_DATA] | 8 Bed * 7 Bath * 4,000+ SQFT * Pool * High-Yield Short-Term…"
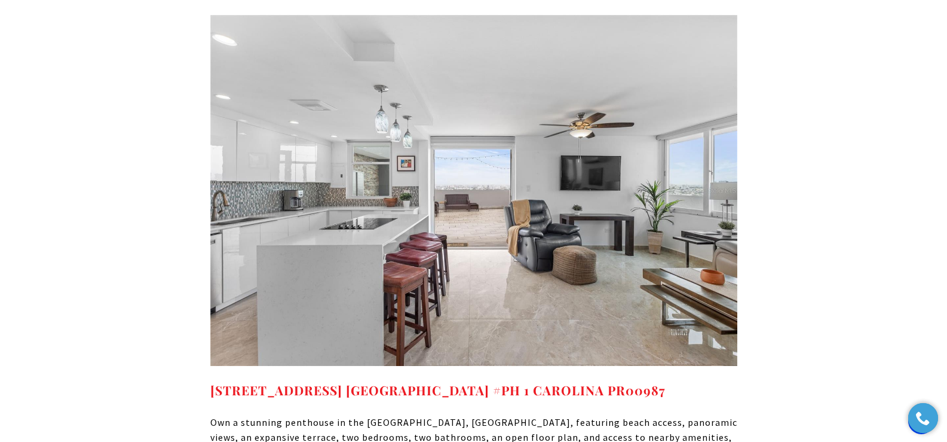
scroll to position [12157, 0]
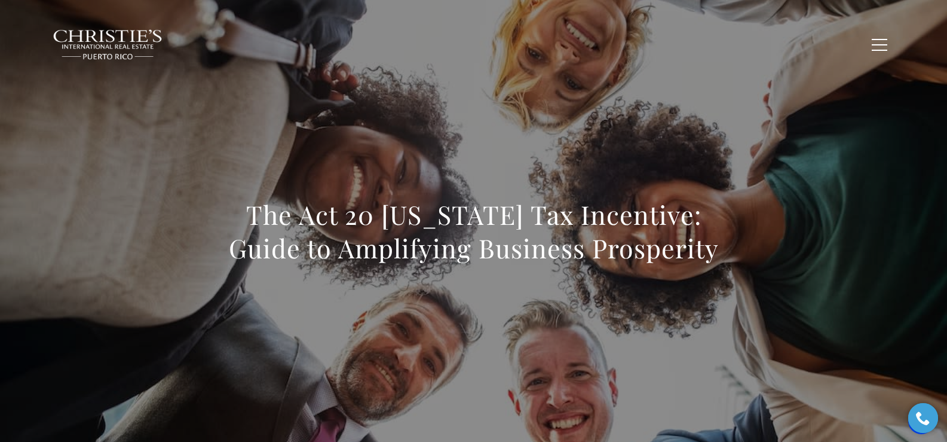
drag, startPoint x: 229, startPoint y: 210, endPoint x: 774, endPoint y: 275, distance: 548.8
click at [774, 275] on div "The Act 20 Puerto Rico Tax Incentive: Guide to Amplifying Business Prosperity" at bounding box center [474, 239] width 836 height 358
copy h1 "The Act 20 Puerto Rico Tax Incentive: Guide to Amplifying Business Prosperity"
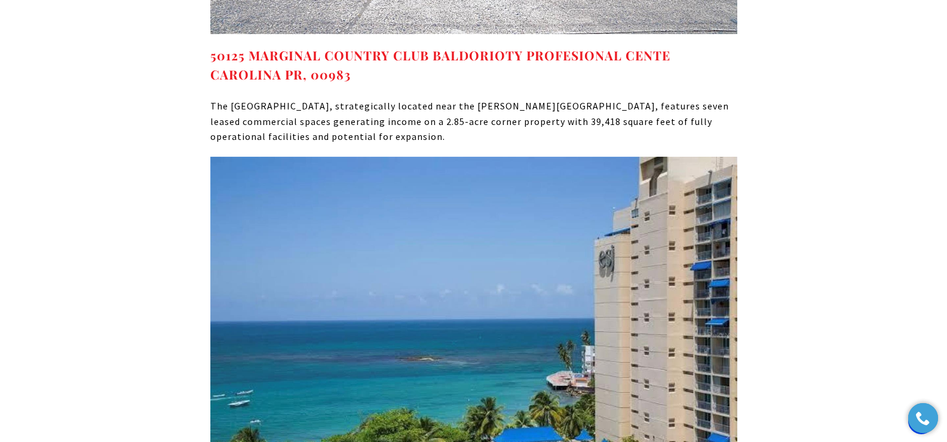
scroll to position [8492, 0]
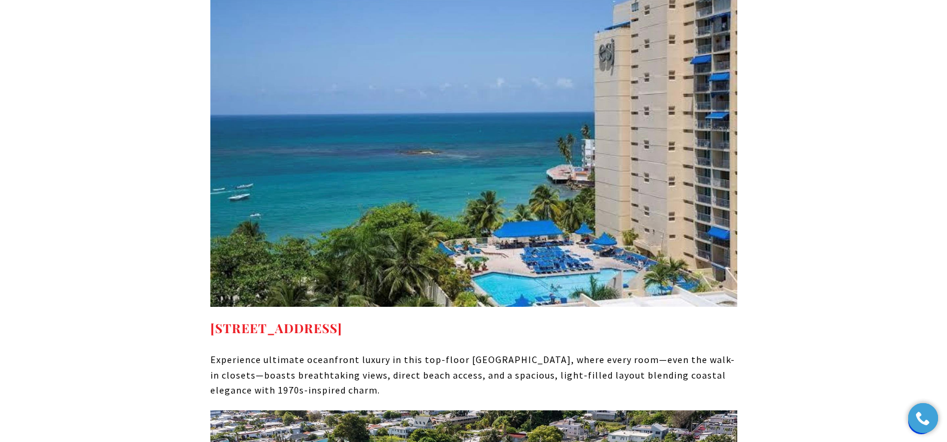
drag, startPoint x: 557, startPoint y: 237, endPoint x: 200, endPoint y: 235, distance: 357.3
copy strong "6165 ISLA VERDE AVE #1674 CAROLINA PR, 00979"
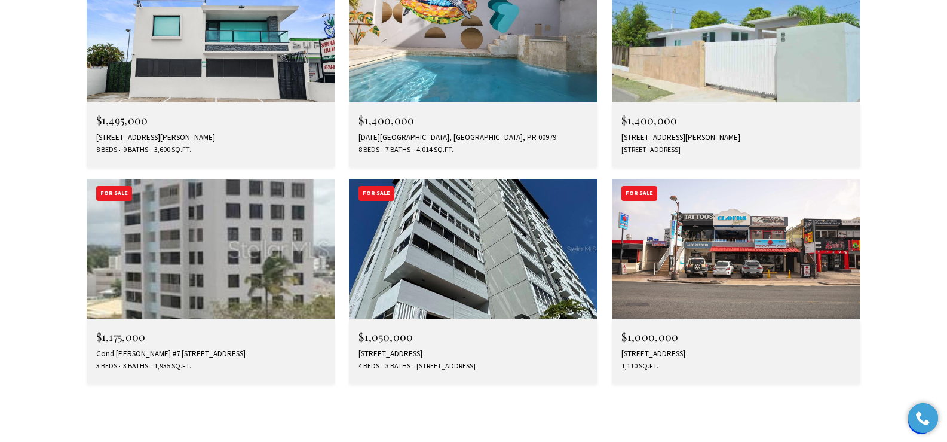
scroll to position [3587, 0]
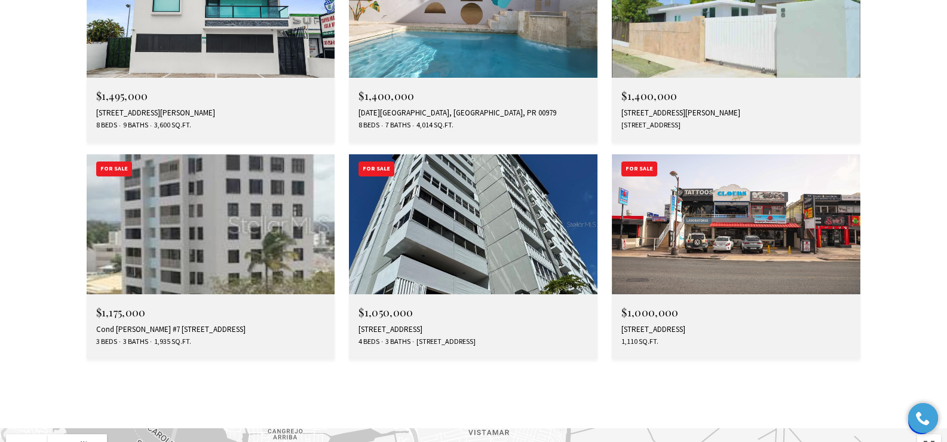
click at [186, 324] on div "Cond [PERSON_NAME] #7 [STREET_ADDRESS]" at bounding box center [210, 329] width 229 height 10
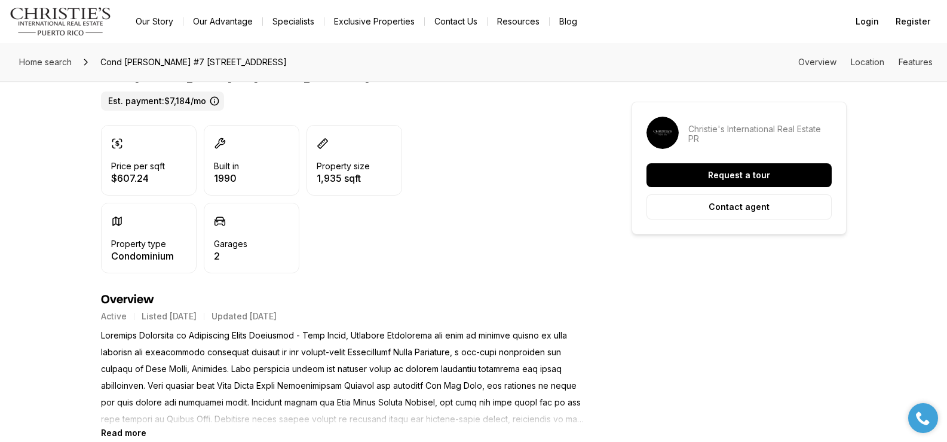
scroll to position [341, 0]
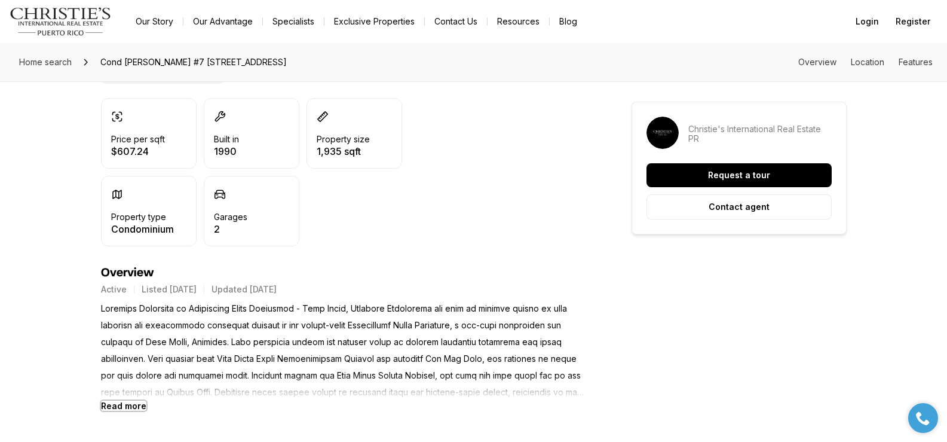
click at [113, 407] on b "Read more" at bounding box center [123, 405] width 45 height 10
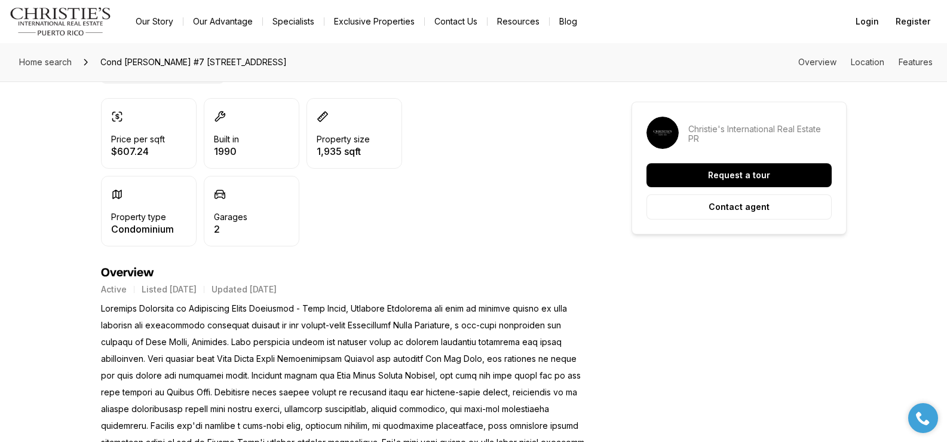
scroll to position [0, 0]
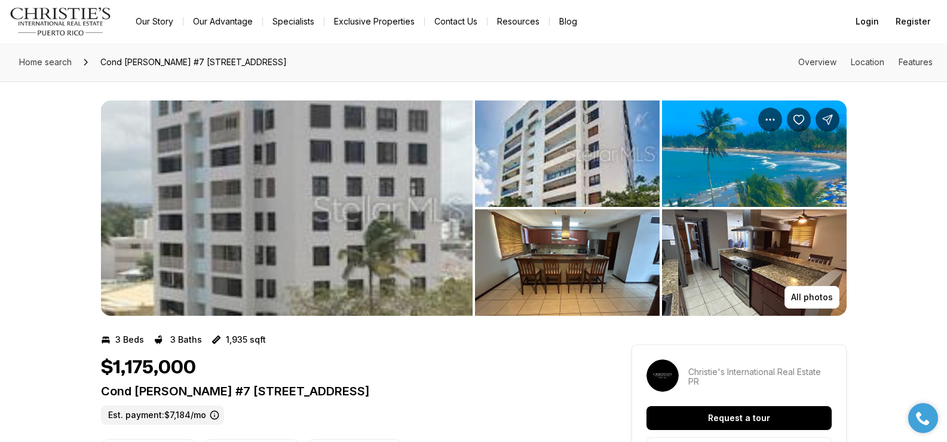
drag, startPoint x: 101, startPoint y: 390, endPoint x: 505, endPoint y: 392, distance: 404.5
click at [505, 392] on p "Cond Esmeralda #7 CALLE AMAPOLA #602 CAROLINA PR, 00979" at bounding box center [345, 391] width 488 height 14
copy p "Cond Esmeralda #7 CALLE AMAPOLA #602 CAROLINA PR, 00979"
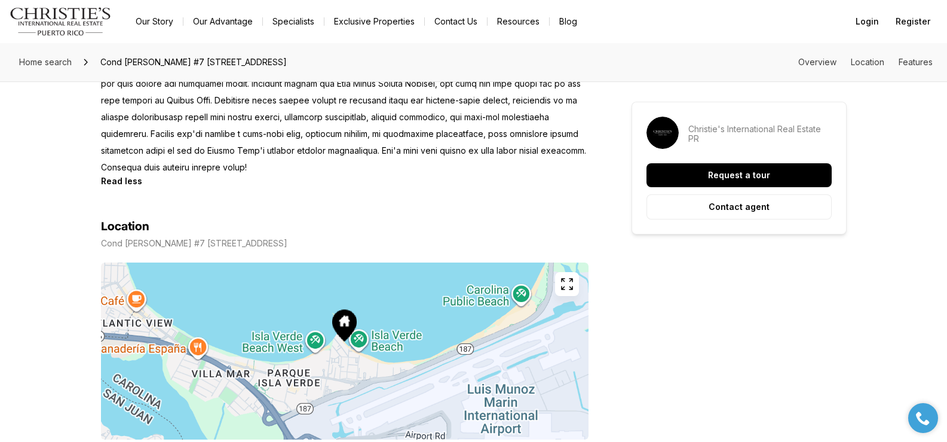
scroll to position [515, 0]
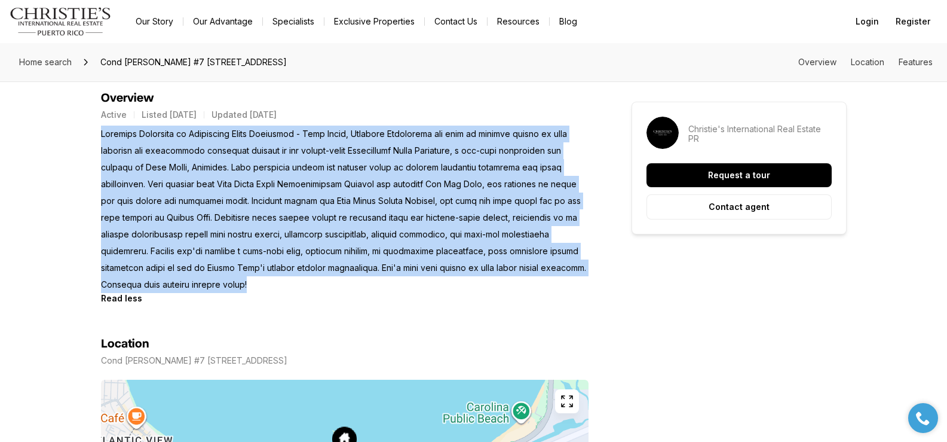
drag, startPoint x: 102, startPoint y: 133, endPoint x: 228, endPoint y: 283, distance: 196.0
click at [228, 283] on p at bounding box center [345, 208] width 488 height 167
copy p "Spacious Apartment in Condominio Playa Esmeralda - Isla Verde, Carolina Experie…"
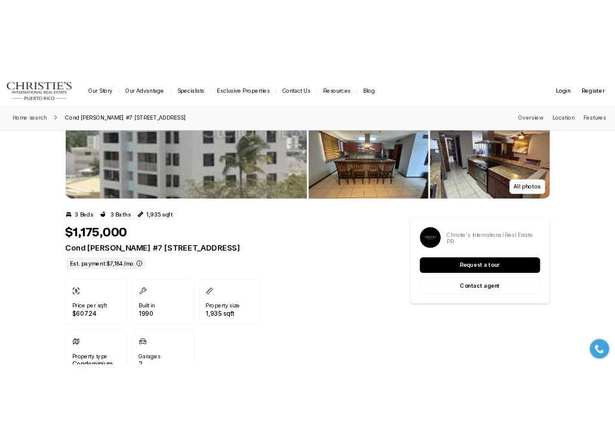
scroll to position [0, 0]
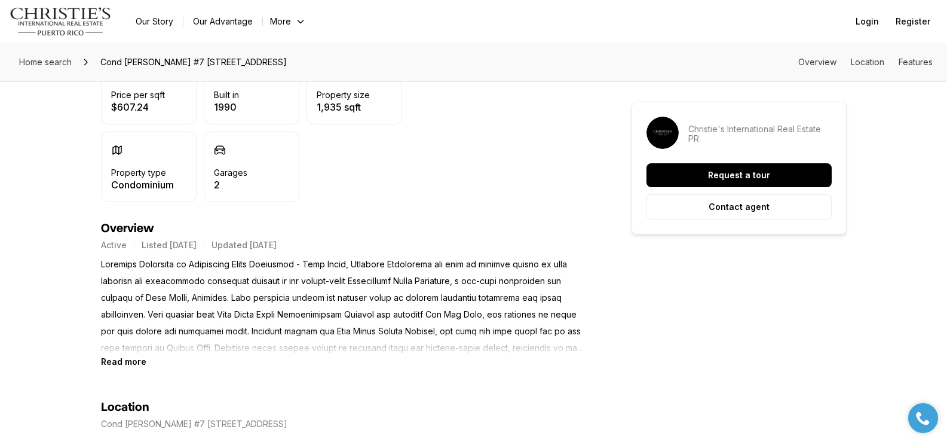
scroll to position [376, 0]
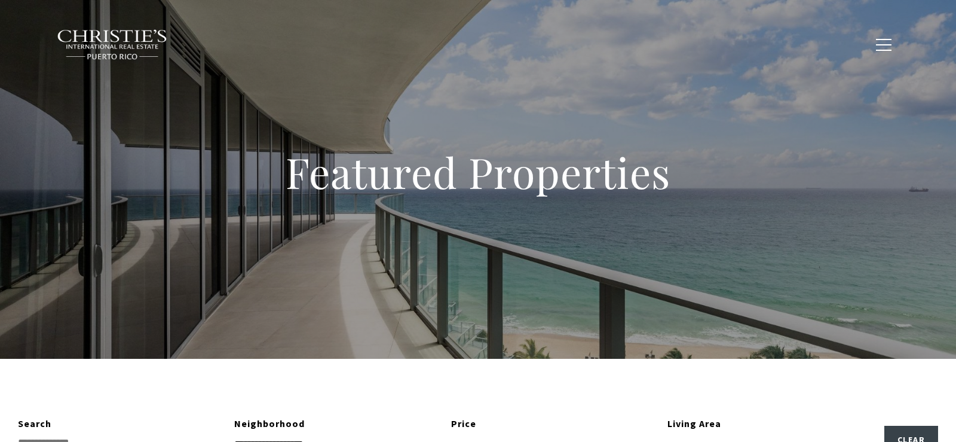
type input "**********"
type input "*********"
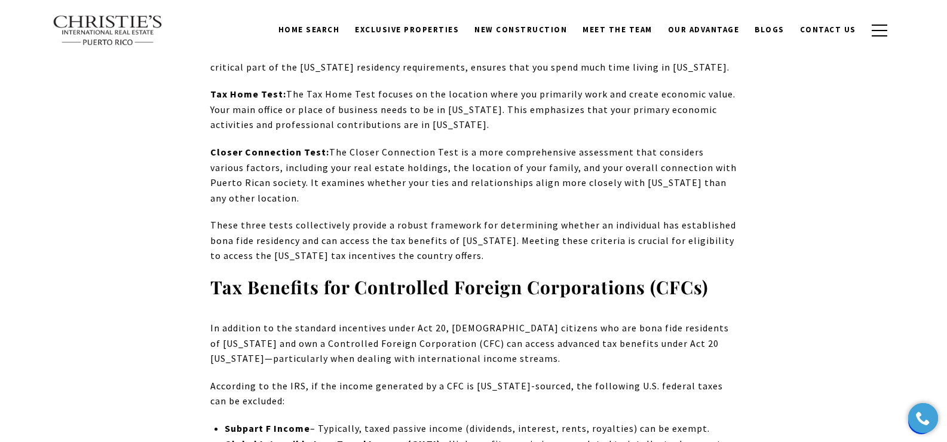
scroll to position [7149, 0]
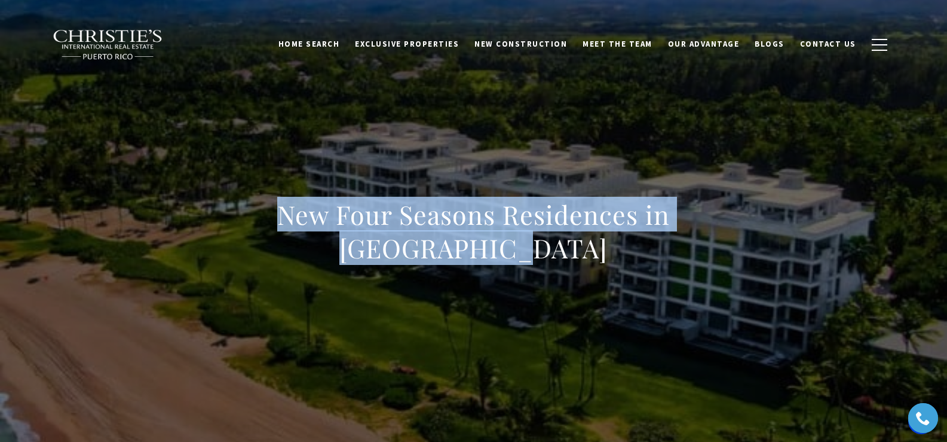
drag, startPoint x: 232, startPoint y: 218, endPoint x: 530, endPoint y: 261, distance: 300.6
click at [530, 261] on h1 "New Four Seasons Residences in [GEOGRAPHIC_DATA]" at bounding box center [473, 231] width 527 height 67
copy h1 "New Four Seasons Residences in [GEOGRAPHIC_DATA]"
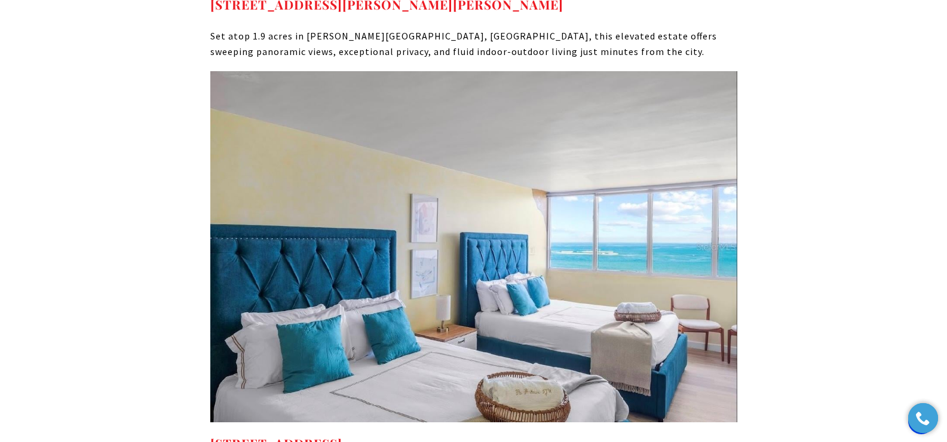
scroll to position [7442, 0]
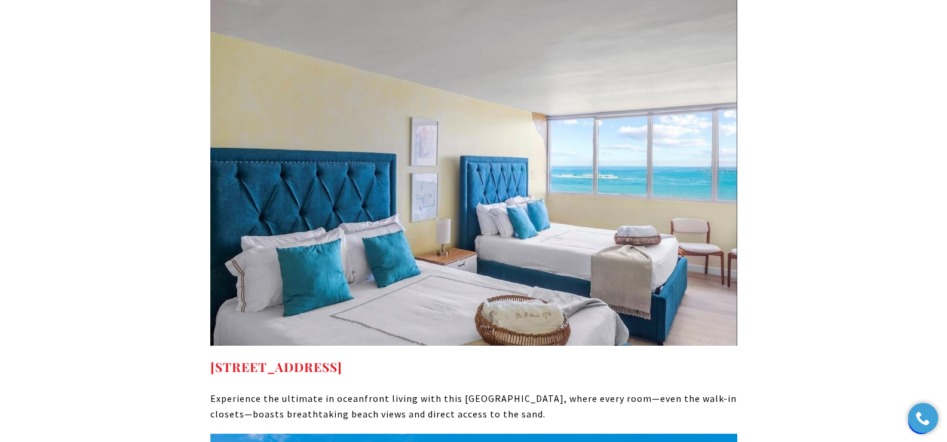
drag, startPoint x: 551, startPoint y: 277, endPoint x: 200, endPoint y: 284, distance: 351.4
copy strong "6165 ISLA VERDE AVE #1674 CAROLINA PR, 00979"
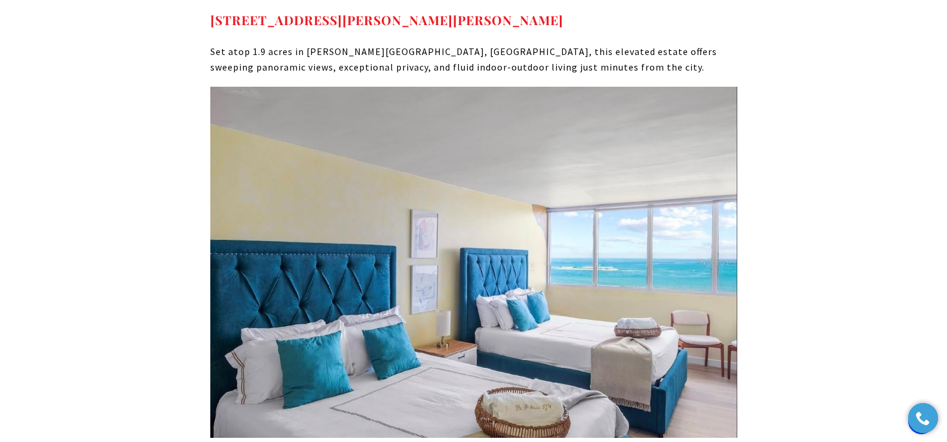
scroll to position [7548, 0]
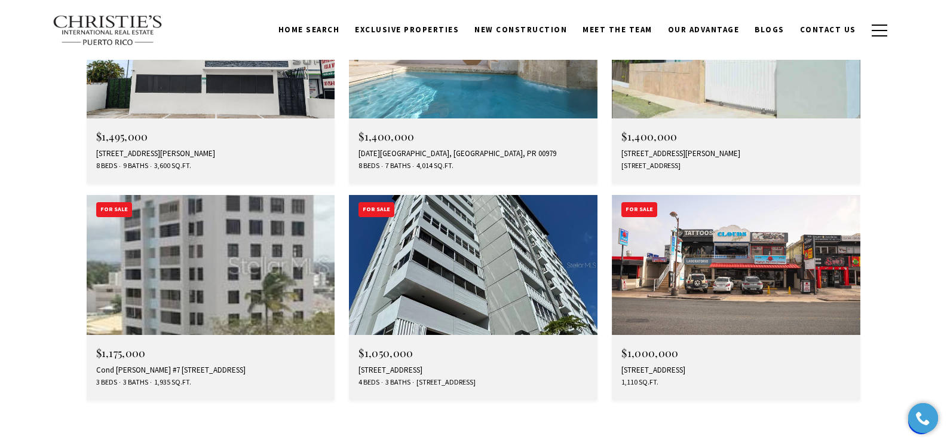
scroll to position [3538, 0]
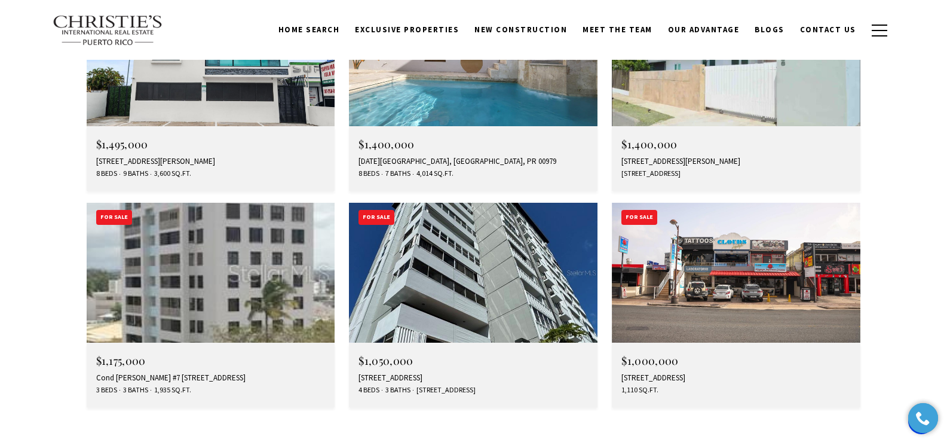
click at [430, 373] on div "5757 AVE ISLA VERDE #PH-3, CAROLINA, PR 00979" at bounding box center [472, 378] width 229 height 10
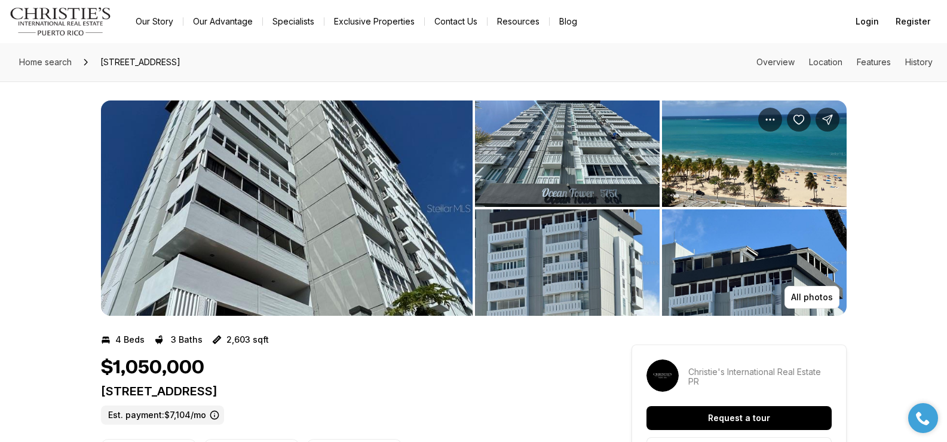
drag, startPoint x: 102, startPoint y: 388, endPoint x: 413, endPoint y: 385, distance: 310.7
click at [413, 385] on p "5757 AVE ISLA VERDE #PH-3 CAROLINA PR, 00979" at bounding box center [345, 391] width 488 height 14
copy p "5757 AVE ISLA VERDE #PH-3 CAROLINA PR, 00979"
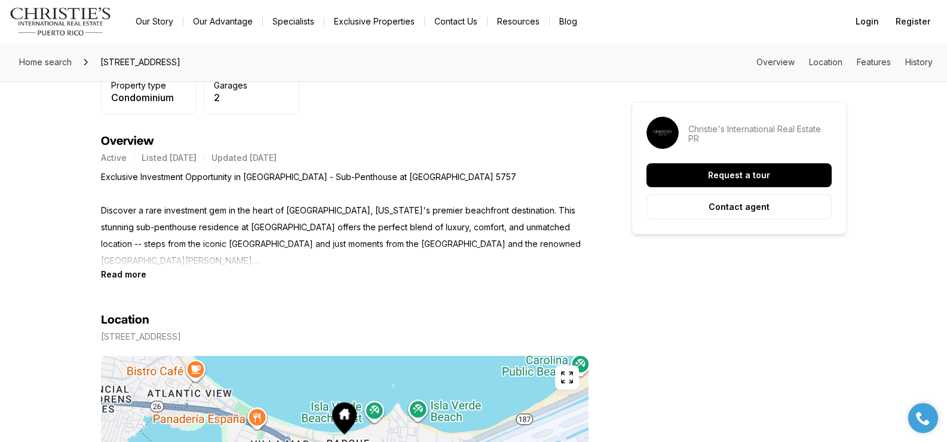
scroll to position [501, 0]
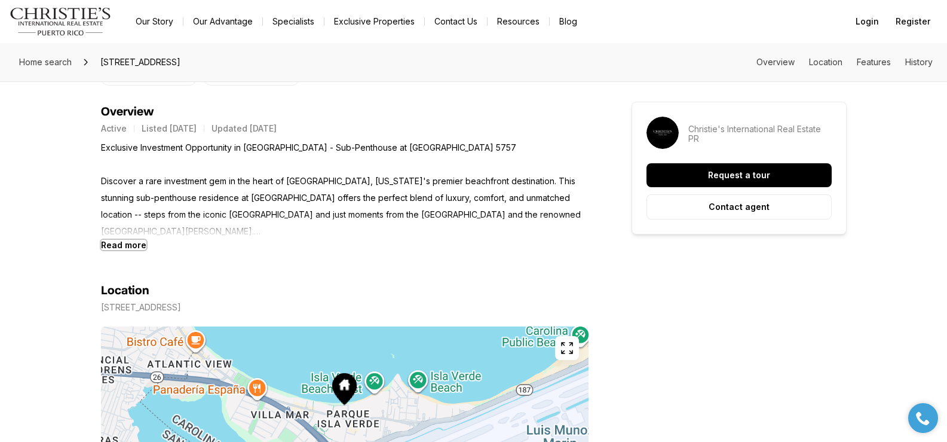
click at [133, 244] on b "Read more" at bounding box center [123, 245] width 45 height 10
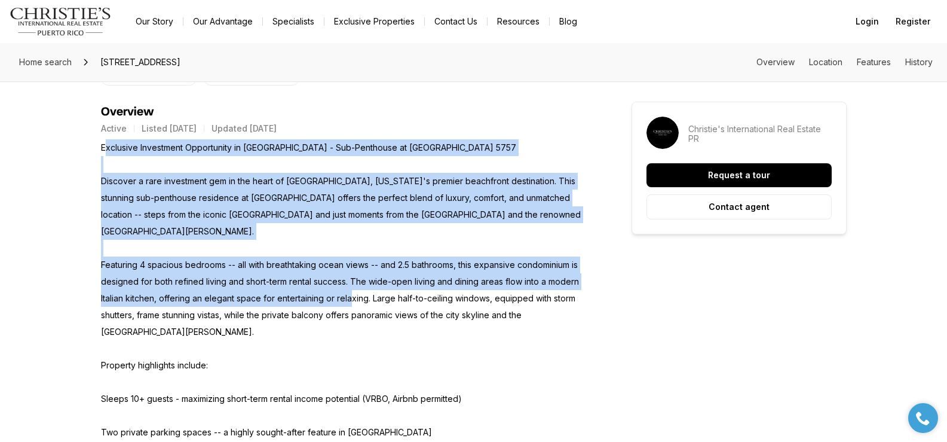
drag, startPoint x: 103, startPoint y: 146, endPoint x: 351, endPoint y: 294, distance: 288.0
click at [351, 294] on p "Exclusive Investment Opportunity in Isla Verde - Sub-Penthouse at Ocean Tower 5…" at bounding box center [345, 432] width 488 height 586
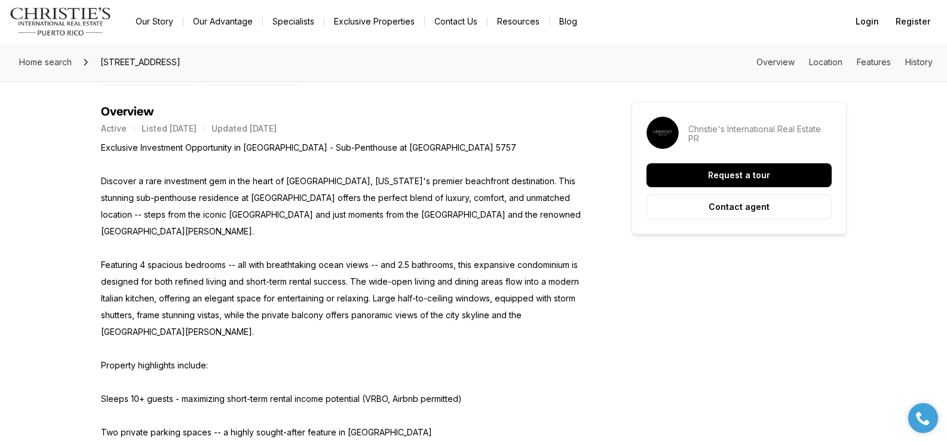
click at [101, 148] on p "Exclusive Investment Opportunity in Isla Verde - Sub-Penthouse at Ocean Tower 5…" at bounding box center [345, 432] width 488 height 586
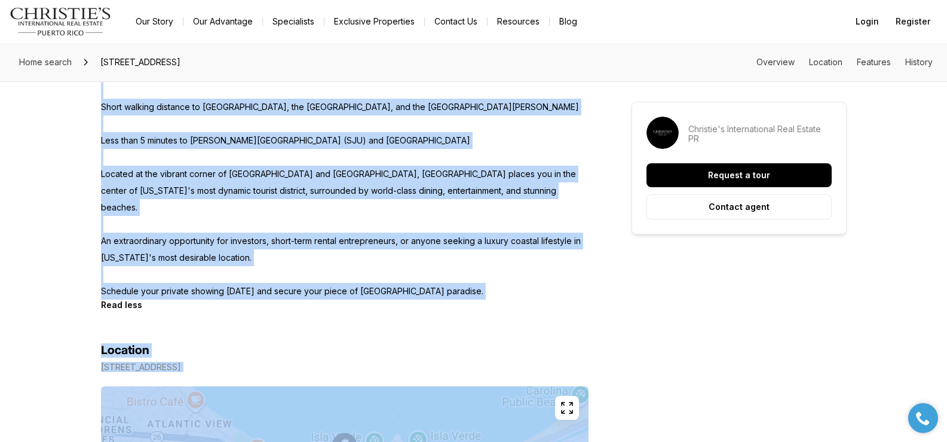
scroll to position [1081, 0]
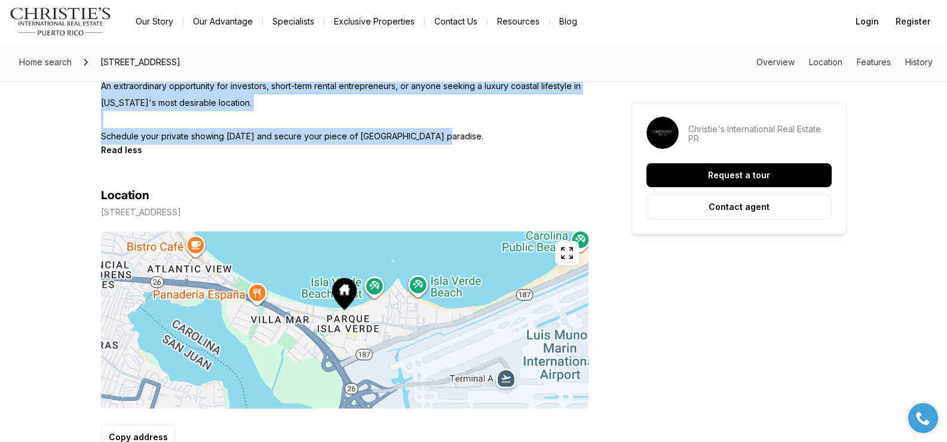
drag, startPoint x: 102, startPoint y: 150, endPoint x: 451, endPoint y: 121, distance: 350.2
copy p "Exclusive Investment Opportunity in Isla Verde - Sub-Penthouse at Ocean Tower 5…"
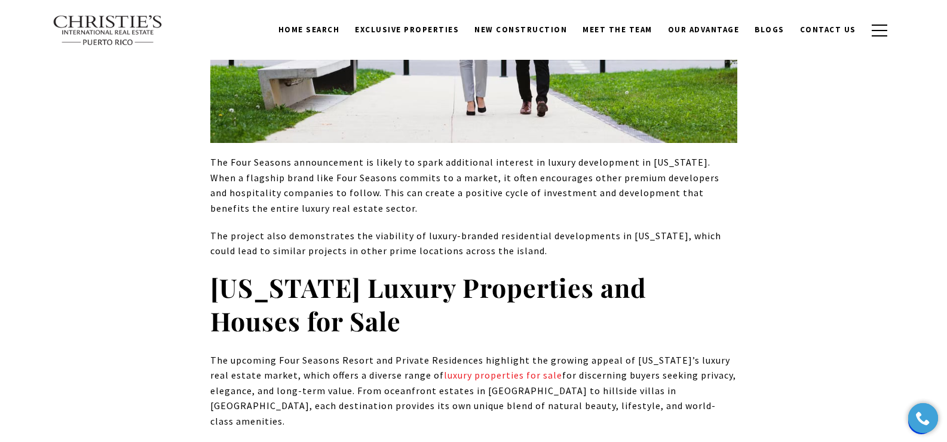
scroll to position [5505, 0]
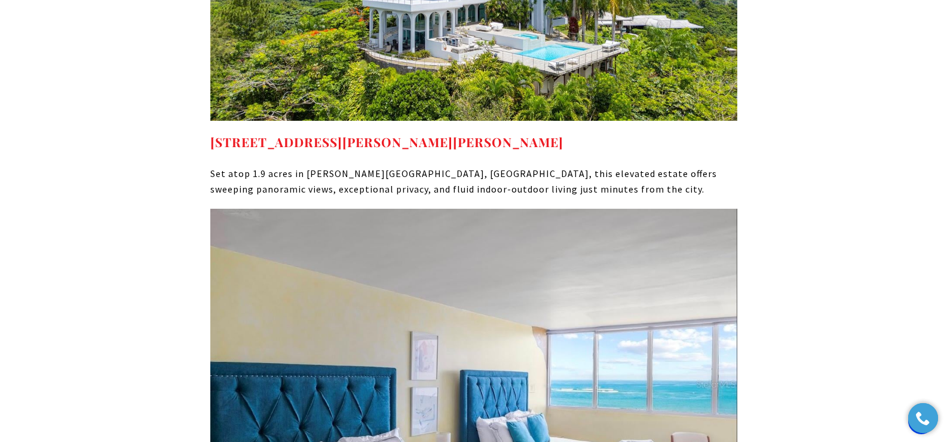
scroll to position [7366, 0]
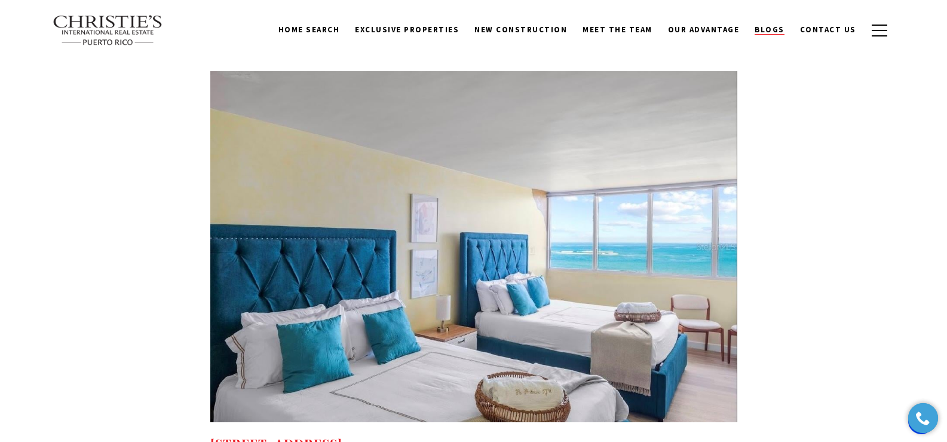
click at [780, 27] on span "Blogs" at bounding box center [770, 29] width 30 height 10
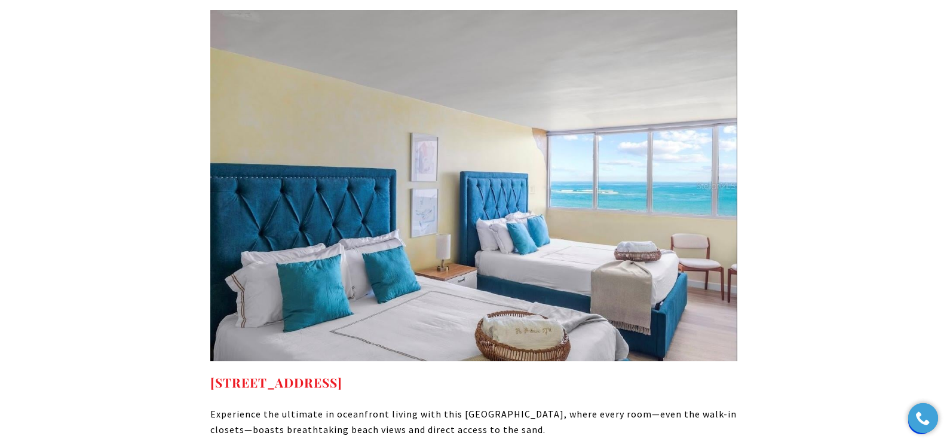
scroll to position [7442, 0]
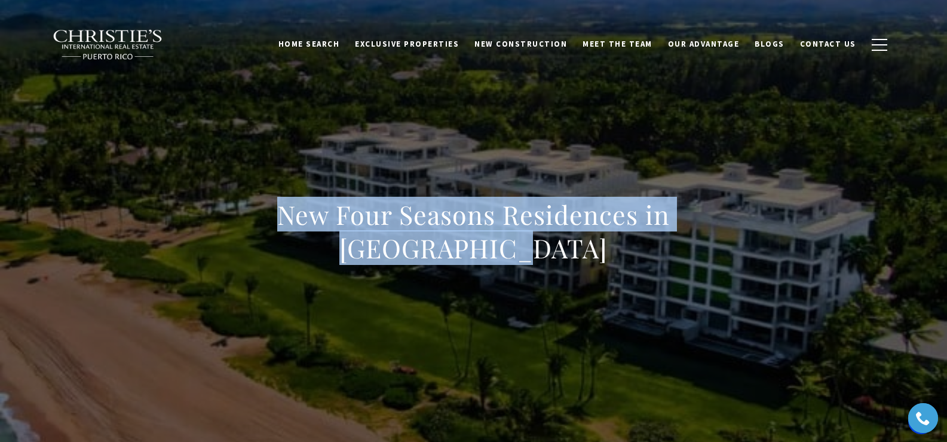
drag, startPoint x: 230, startPoint y: 213, endPoint x: 772, endPoint y: 284, distance: 546.6
click at [772, 284] on div "New Four Seasons Residences in [GEOGRAPHIC_DATA]" at bounding box center [474, 239] width 836 height 358
copy h1 "New Four Seasons Residences in [GEOGRAPHIC_DATA]"
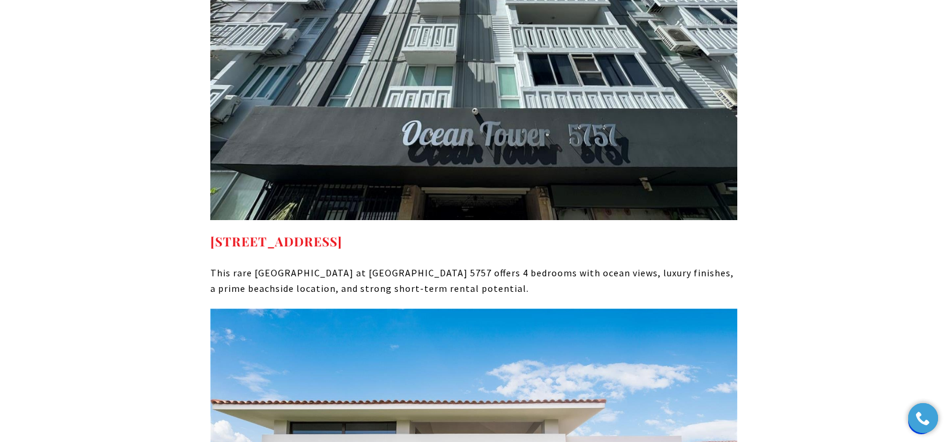
scroll to position [7628, 0]
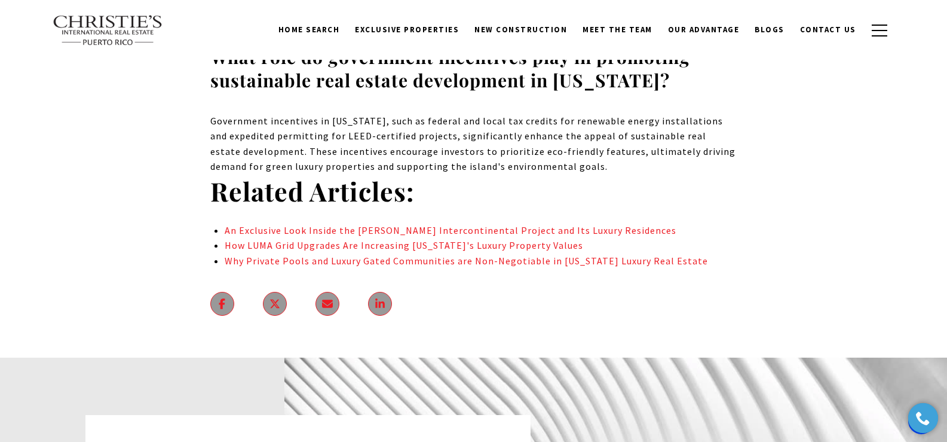
scroll to position [7409, 0]
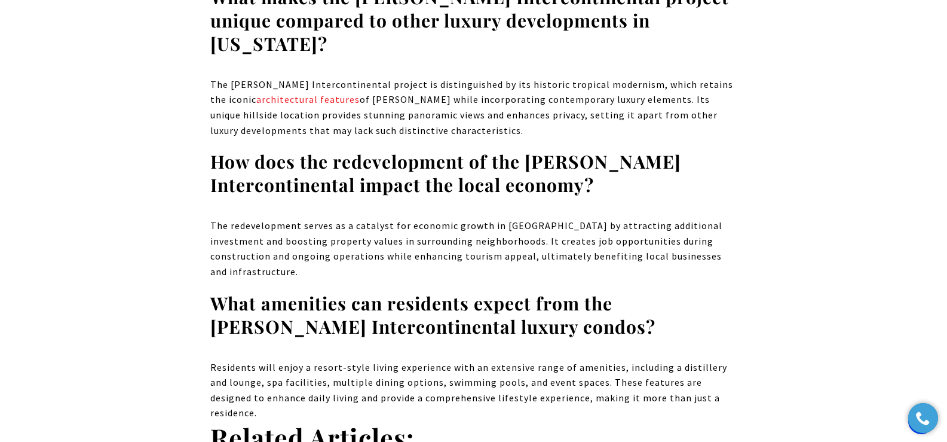
scroll to position [7741, 0]
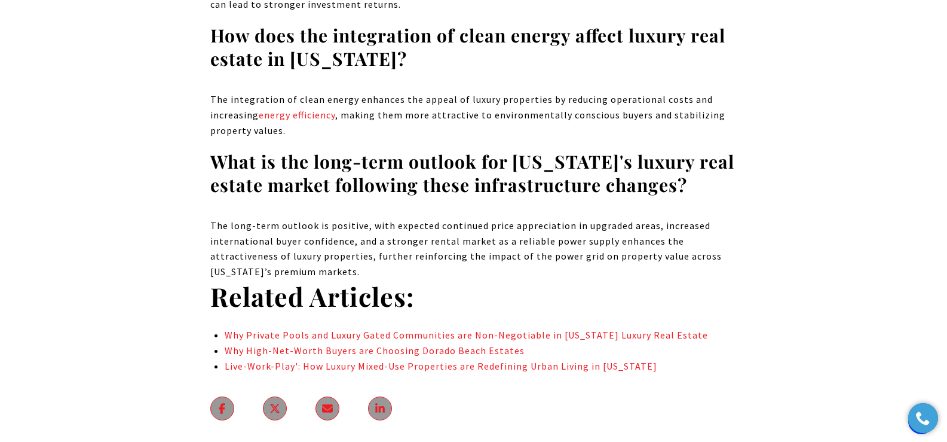
scroll to position [8156, 0]
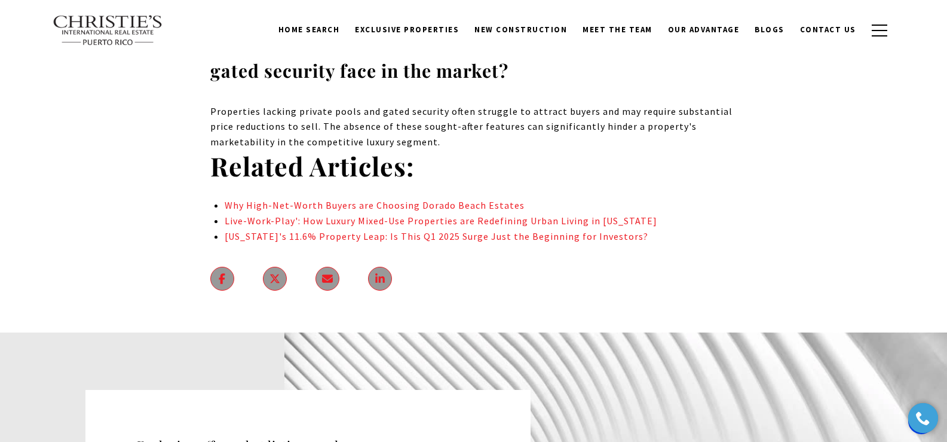
scroll to position [6921, 0]
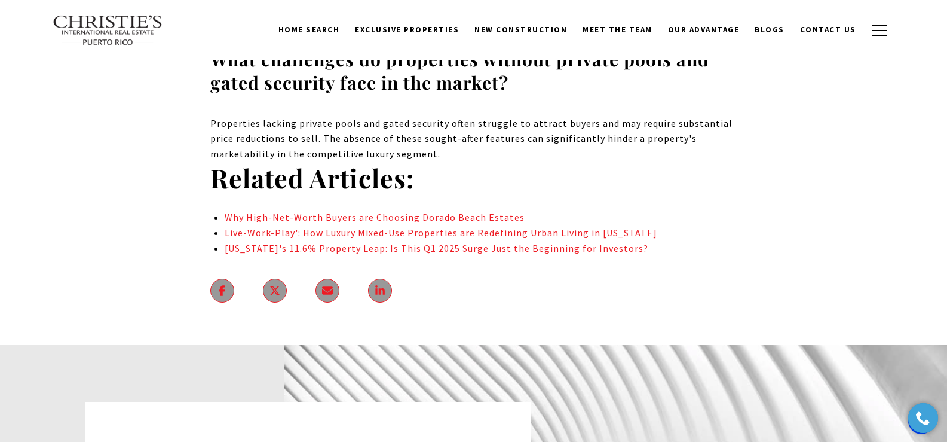
drag, startPoint x: 952, startPoint y: 26, endPoint x: 943, endPoint y: 364, distance: 338.3
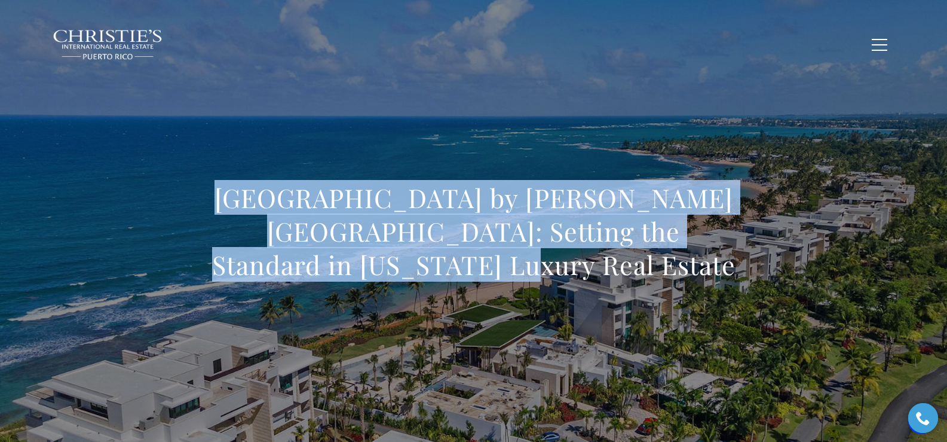
drag, startPoint x: 192, startPoint y: 196, endPoint x: 517, endPoint y: 265, distance: 332.3
click at [517, 265] on div "[GEOGRAPHIC_DATA] by [PERSON_NAME][GEOGRAPHIC_DATA]: Setting the Standard in [U…" at bounding box center [474, 239] width 836 height 358
copy h1 "[GEOGRAPHIC_DATA] by [PERSON_NAME][GEOGRAPHIC_DATA]: Setting the Standard in [U…"
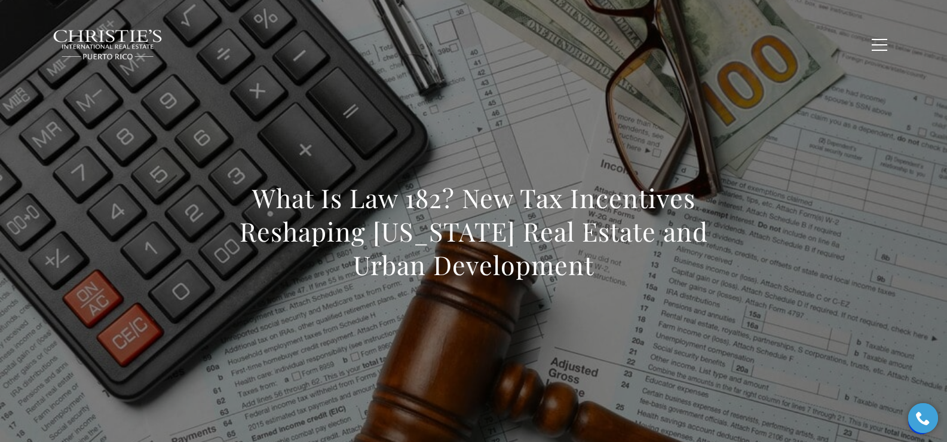
drag, startPoint x: 249, startPoint y: 200, endPoint x: 671, endPoint y: 290, distance: 431.4
click at [671, 290] on div "What Is Law 182? New Tax Incentives Reshaping [US_STATE] Real Estate and Urban …" at bounding box center [473, 239] width 527 height 116
copy h1 "What Is Law 182? New Tax Incentives Reshaping [US_STATE] Real Estate and Urban …"
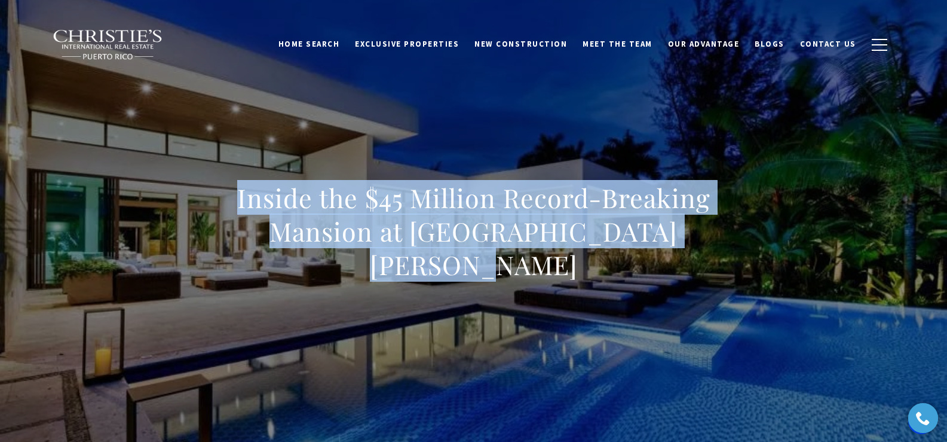
drag, startPoint x: 685, startPoint y: 241, endPoint x: 801, endPoint y: 244, distance: 115.9
click at [801, 244] on div "Inside the $45 Million Record-Breaking Mansion at Ritz Carlton Dorado Beach" at bounding box center [474, 239] width 836 height 358
click at [243, 209] on h1 "Inside the $45 Million Record-Breaking Mansion at Ritz Carlton Dorado Beach" at bounding box center [473, 231] width 527 height 100
drag, startPoint x: 239, startPoint y: 213, endPoint x: 744, endPoint y: 295, distance: 511.5
click at [744, 295] on div "Inside the $45 Million Record-Breaking Mansion at Ritz Carlton Dorado Beach" at bounding box center [474, 239] width 836 height 358
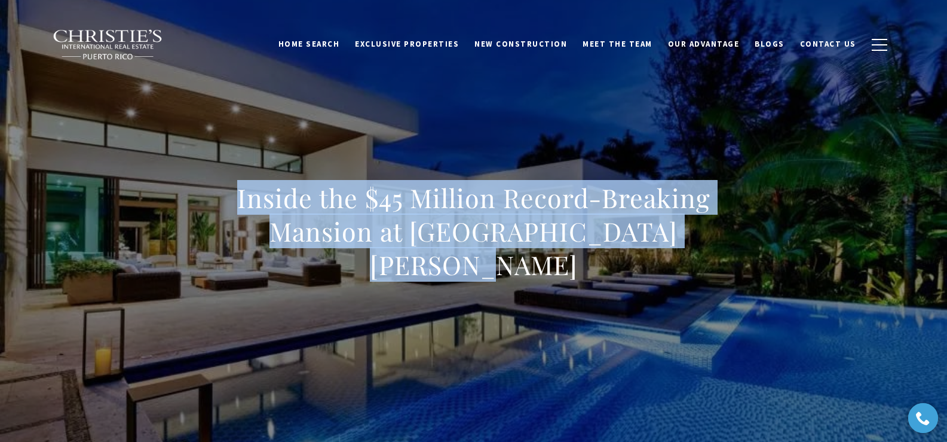
copy h1 "Inside the $45 Million Record-Breaking Mansion at Ritz Carlton Dorado Beach"
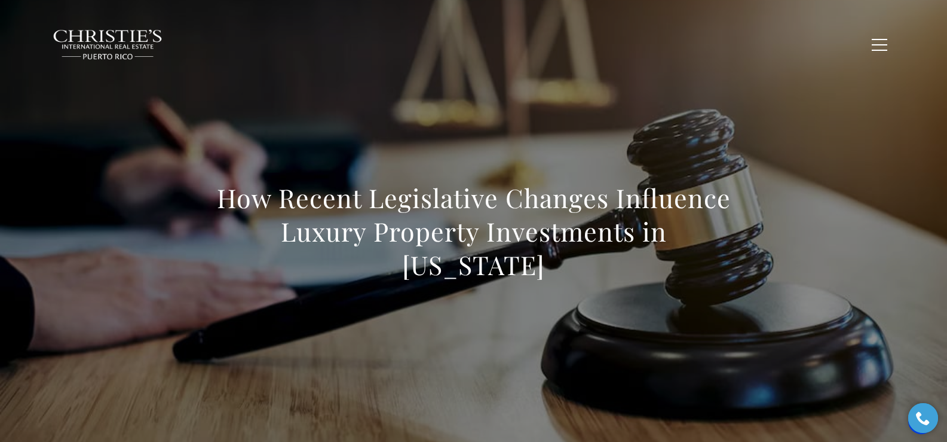
drag, startPoint x: 211, startPoint y: 206, endPoint x: 528, endPoint y: 264, distance: 322.0
click at [528, 264] on h1 "How Recent Legislative Changes Influence Luxury Property Investments in Puerto …" at bounding box center [473, 231] width 527 height 100
copy h1 "How Recent Legislative Changes Influence Luxury Property Investments in Puerto …"
click at [415, 145] on div "How Recent Legislative Changes Influence Luxury Property Investments in Puerto …" at bounding box center [474, 239] width 836 height 358
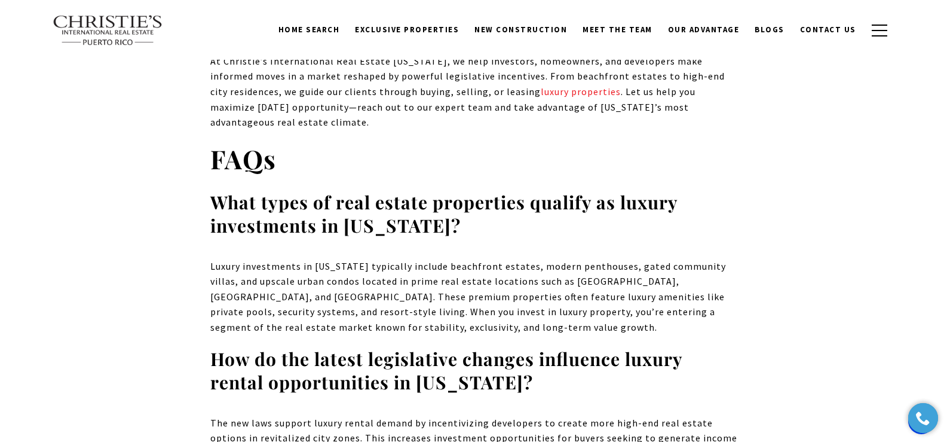
scroll to position [7695, 0]
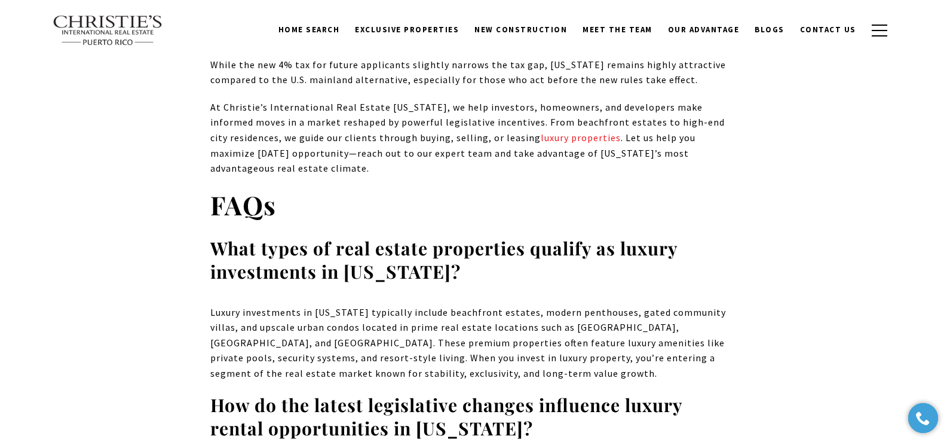
click at [640, 305] on p "Luxury investments in Puerto Rico typically include beachfront estates, modern …" at bounding box center [473, 343] width 527 height 76
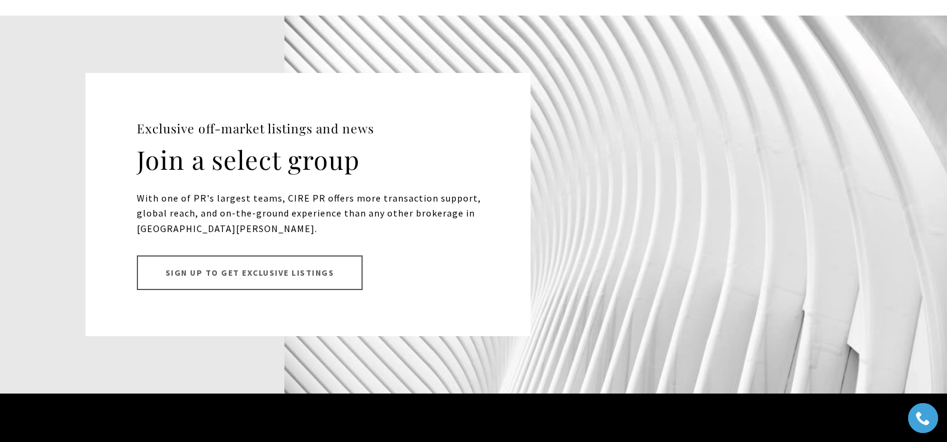
scroll to position [8822, 0]
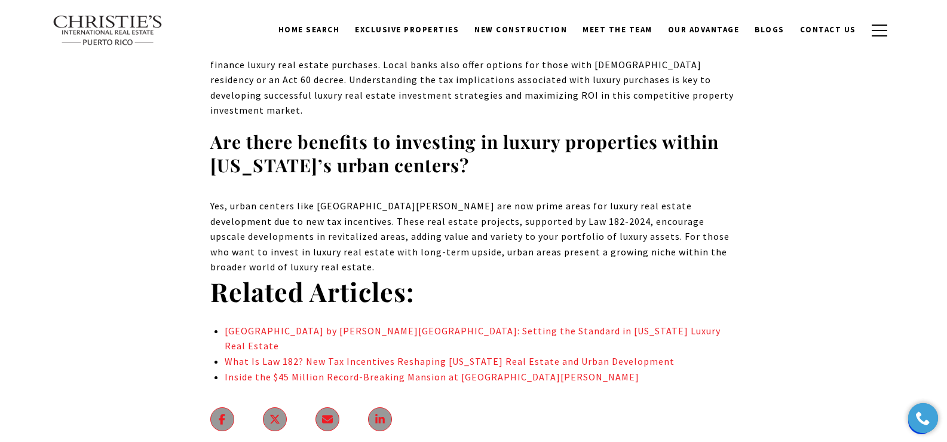
scroll to position [8375, 0]
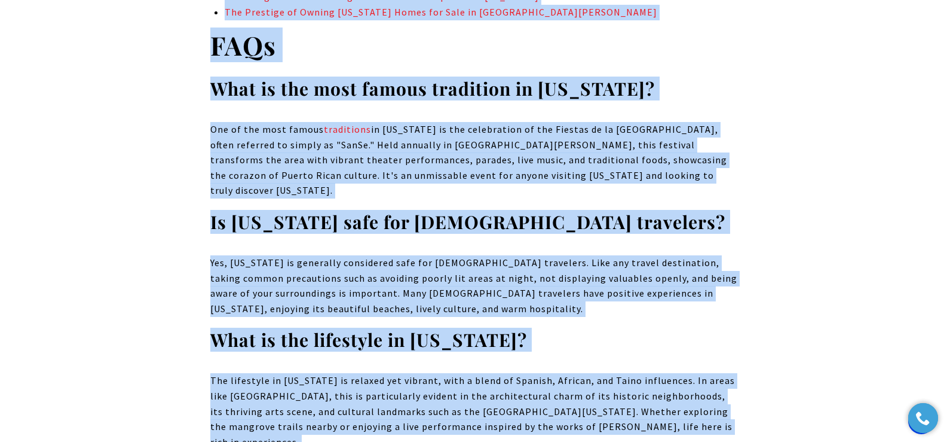
scroll to position [9282, 0]
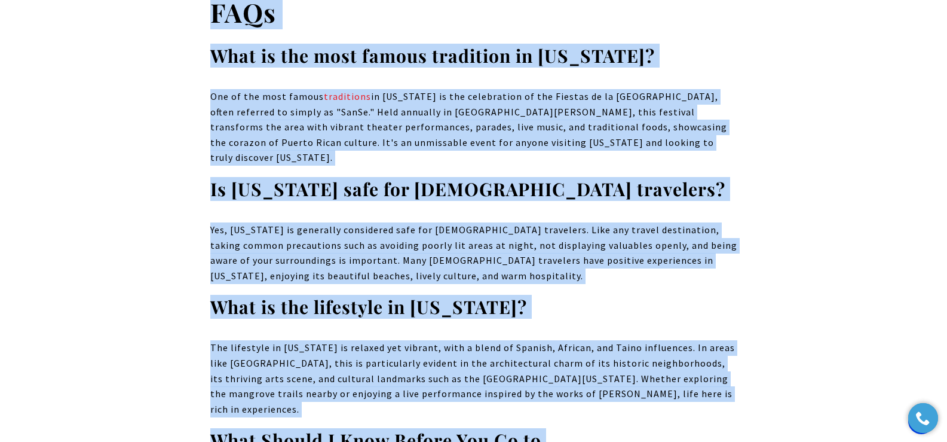
drag, startPoint x: 203, startPoint y: 219, endPoint x: 749, endPoint y: 197, distance: 547.1
copy body "Santurce Neighborhood Guide: A Journey Through Puerto Rico's Cultural Heart Nes…"
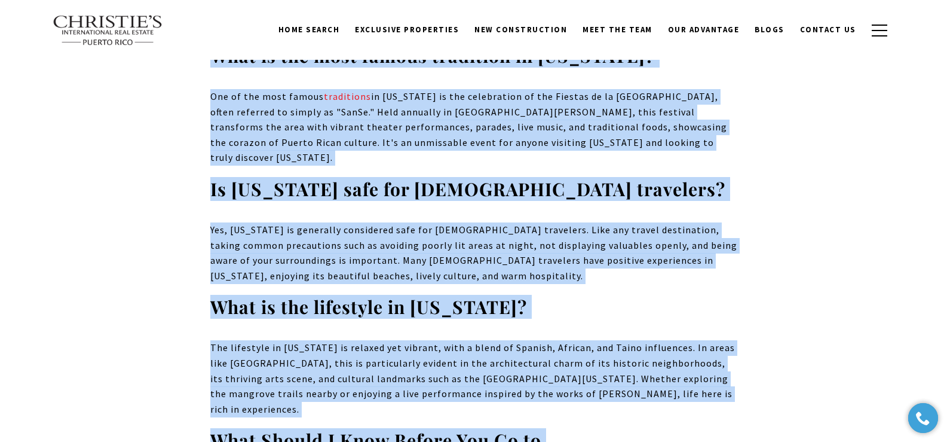
scroll to position [0, 0]
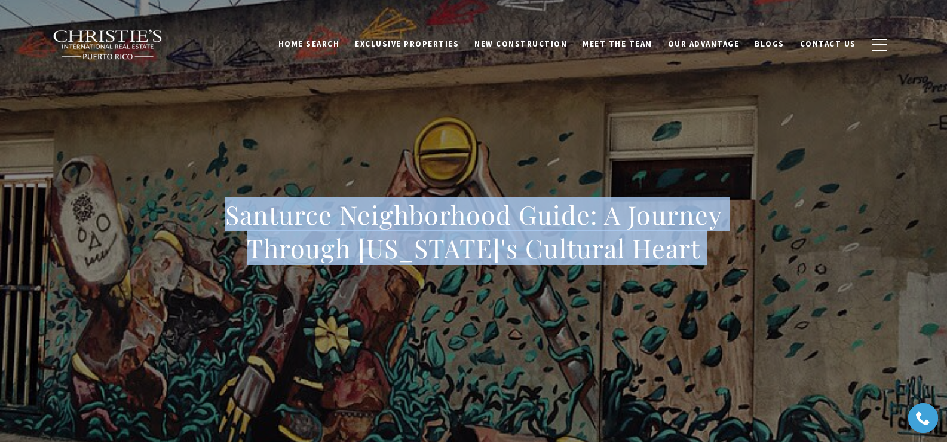
copy body "Santurce Neighborhood Guide: A Journey Through Puerto Rico's Cultural Heart Nes…"
drag, startPoint x: 332, startPoint y: 255, endPoint x: 332, endPoint y: 243, distance: 11.4
click at [333, 254] on h1 "Santurce Neighborhood Guide: A Journey Through Puerto Rico's Cultural Heart" at bounding box center [473, 231] width 527 height 67
click at [240, 210] on h1 "Santurce Neighborhood Guide: A Journey Through Puerto Rico's Cultural Heart" at bounding box center [473, 231] width 527 height 67
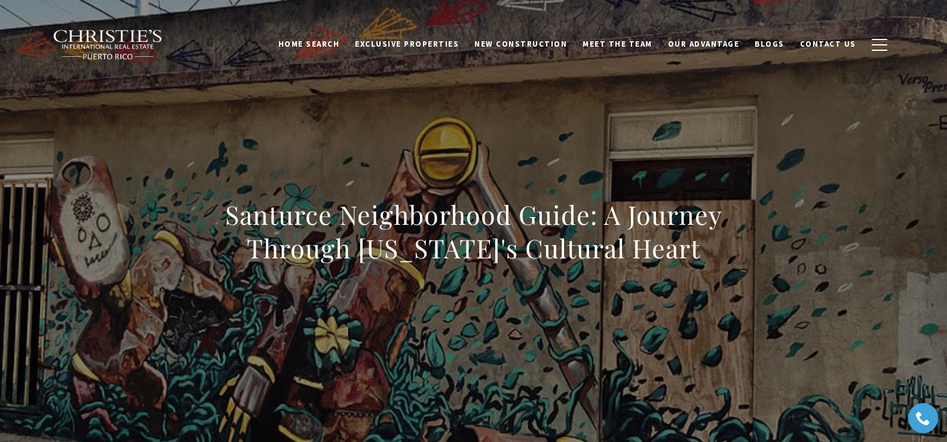
drag, startPoint x: 226, startPoint y: 214, endPoint x: 738, endPoint y: 255, distance: 513.0
click at [615, 255] on div "Santurce Neighborhood Guide: A Journey Through Puerto Rico's Cultural Heart" at bounding box center [474, 239] width 836 height 358
copy h1 "Santurce Neighborhood Guide: A Journey Through Puerto Rico's Cultural Heart"
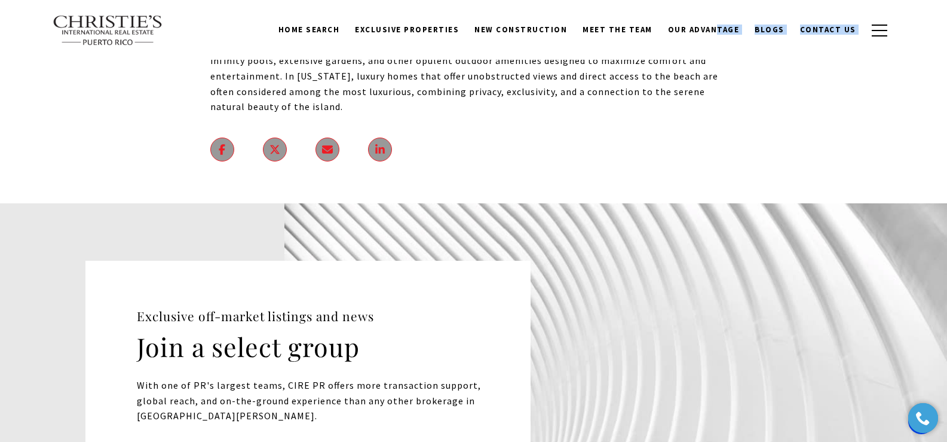
scroll to position [5937, 0]
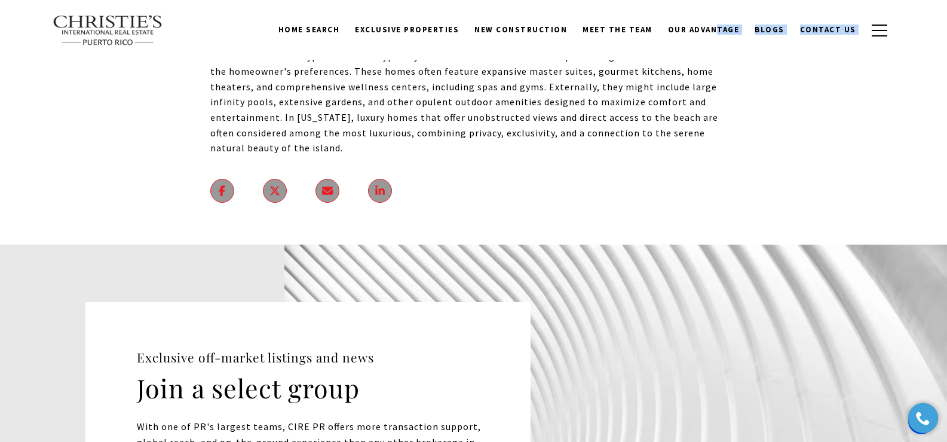
drag, startPoint x: 230, startPoint y: 241, endPoint x: 734, endPoint y: 85, distance: 527.8
copy body "Why Build a Luxury Home in [US_STATE] Constructing a luxury home in [US_STATE] …"
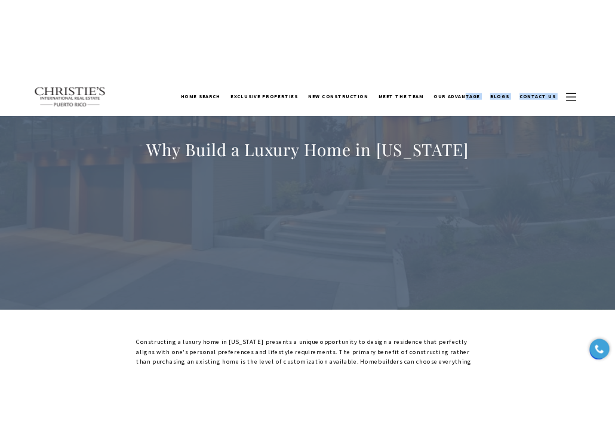
scroll to position [0, 0]
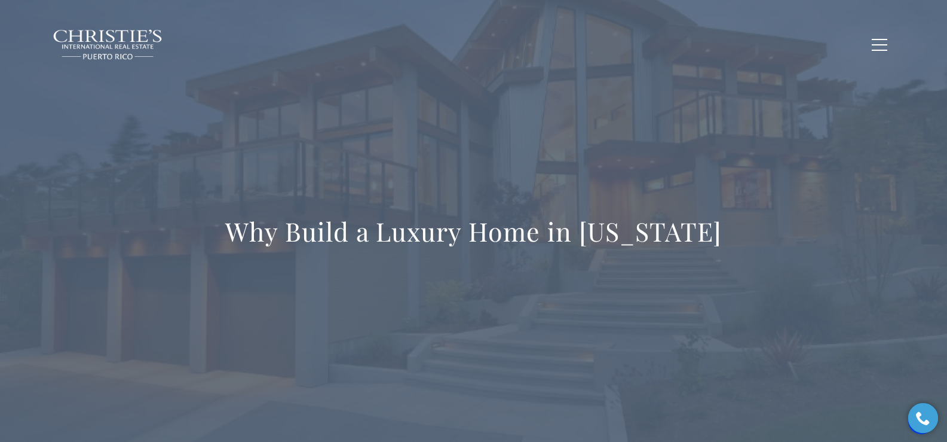
click at [425, 164] on div "Why Build a Luxury Home in [US_STATE]" at bounding box center [474, 239] width 836 height 358
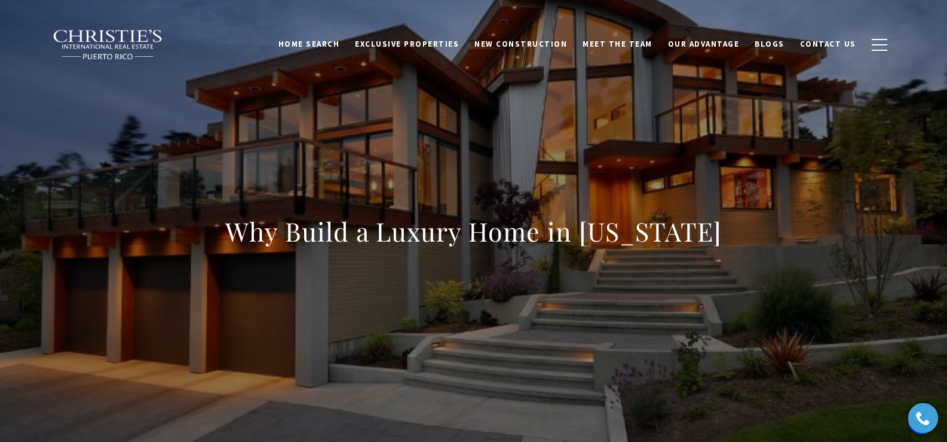
drag, startPoint x: 506, startPoint y: 224, endPoint x: 875, endPoint y: 229, distance: 369.3
click at [615, 229] on div "Why Build a Luxury Home in [US_STATE]" at bounding box center [474, 239] width 836 height 358
copy h1 "Why Build a Luxury Home in [US_STATE]"
click at [219, 223] on div "Why Build a Luxury Home in [US_STATE]" at bounding box center [474, 239] width 836 height 358
drag, startPoint x: 298, startPoint y: 230, endPoint x: 860, endPoint y: 232, distance: 562.8
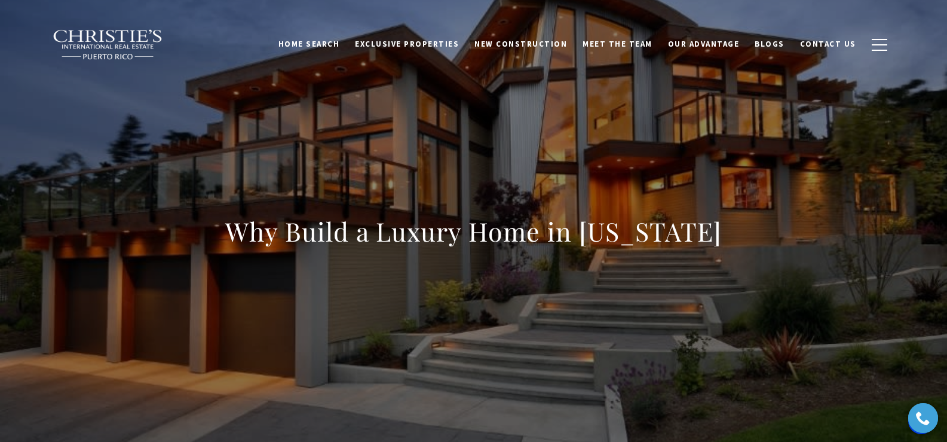
click at [615, 232] on div "Why Build a Luxury Home in [US_STATE]" at bounding box center [474, 239] width 836 height 358
copy h1 "Why Build a Luxury Home in [US_STATE]"
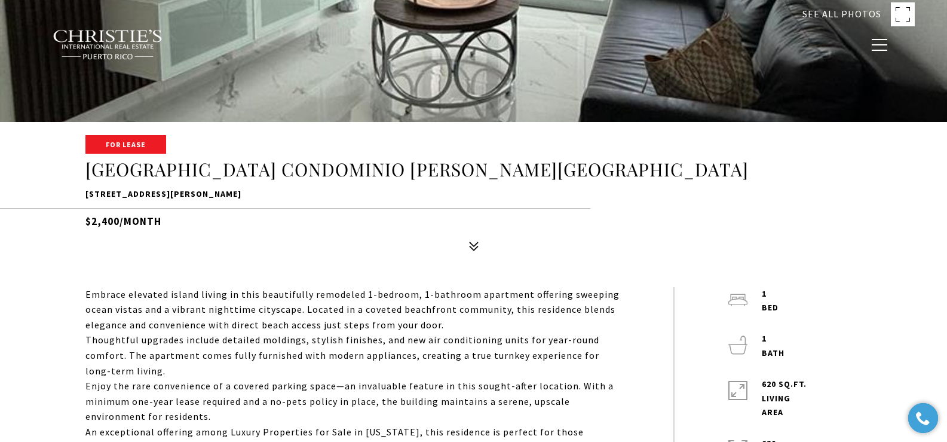
scroll to position [450, 0]
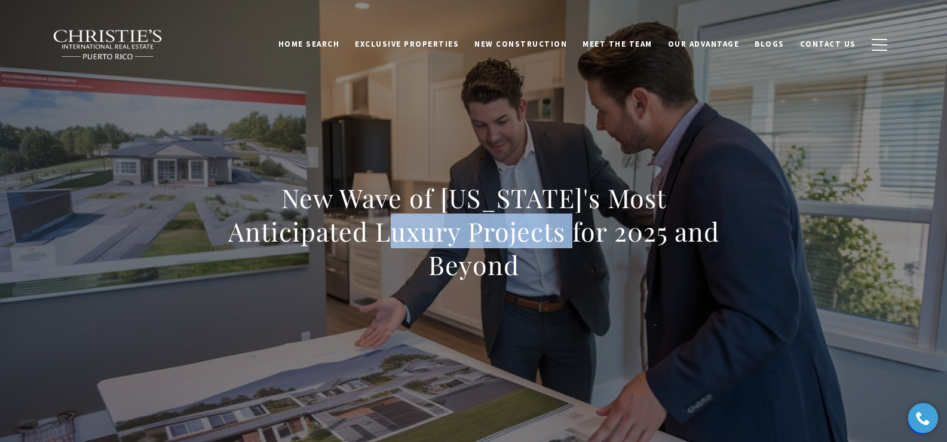
drag, startPoint x: 378, startPoint y: 232, endPoint x: 565, endPoint y: 238, distance: 187.7
click at [565, 238] on h1 "New Wave of Puerto Rico's Most Anticipated Luxury Projects for 2025 and Beyond" at bounding box center [473, 231] width 527 height 100
copy h1 "Luxury Projects"
